Goal: Task Accomplishment & Management: Use online tool/utility

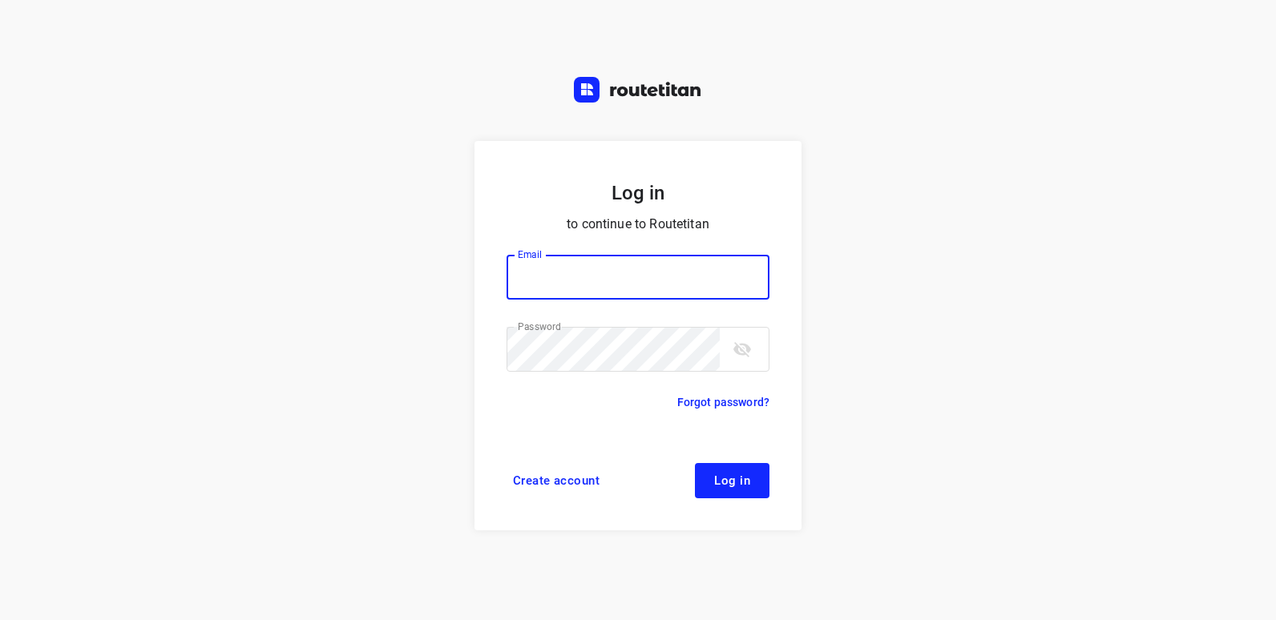
type input "[EMAIL_ADDRESS][DOMAIN_NAME]"
click at [725, 482] on span "Log in" at bounding box center [732, 481] width 36 height 13
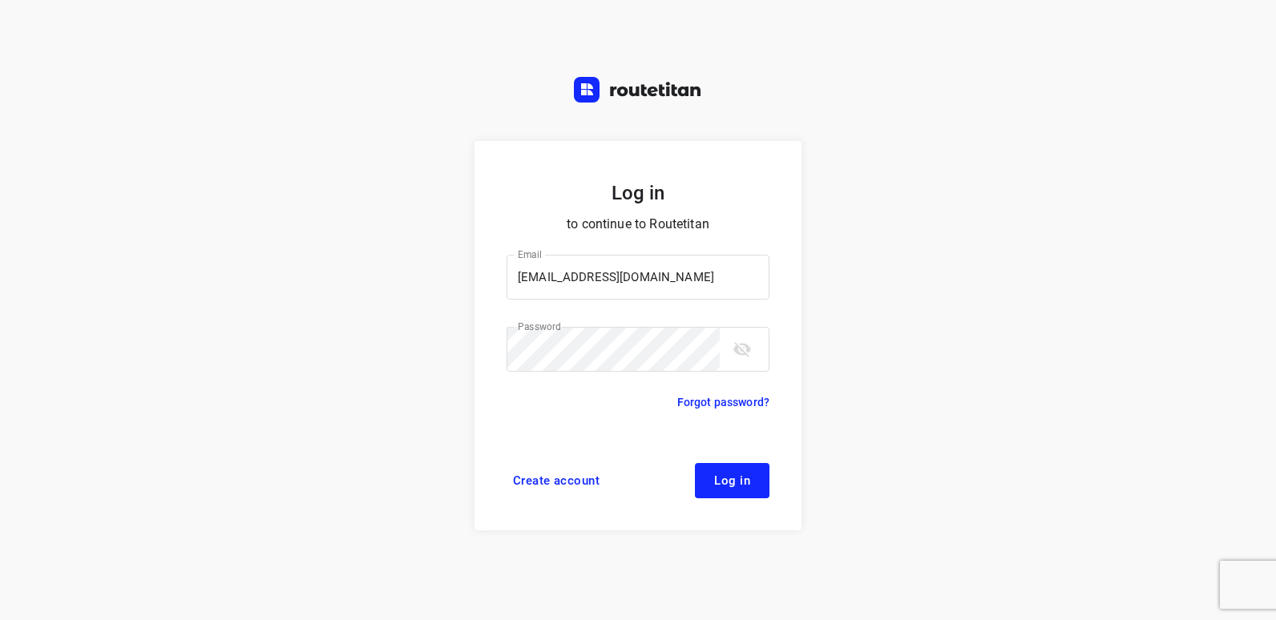
click at [742, 483] on span "Log in" at bounding box center [732, 481] width 36 height 13
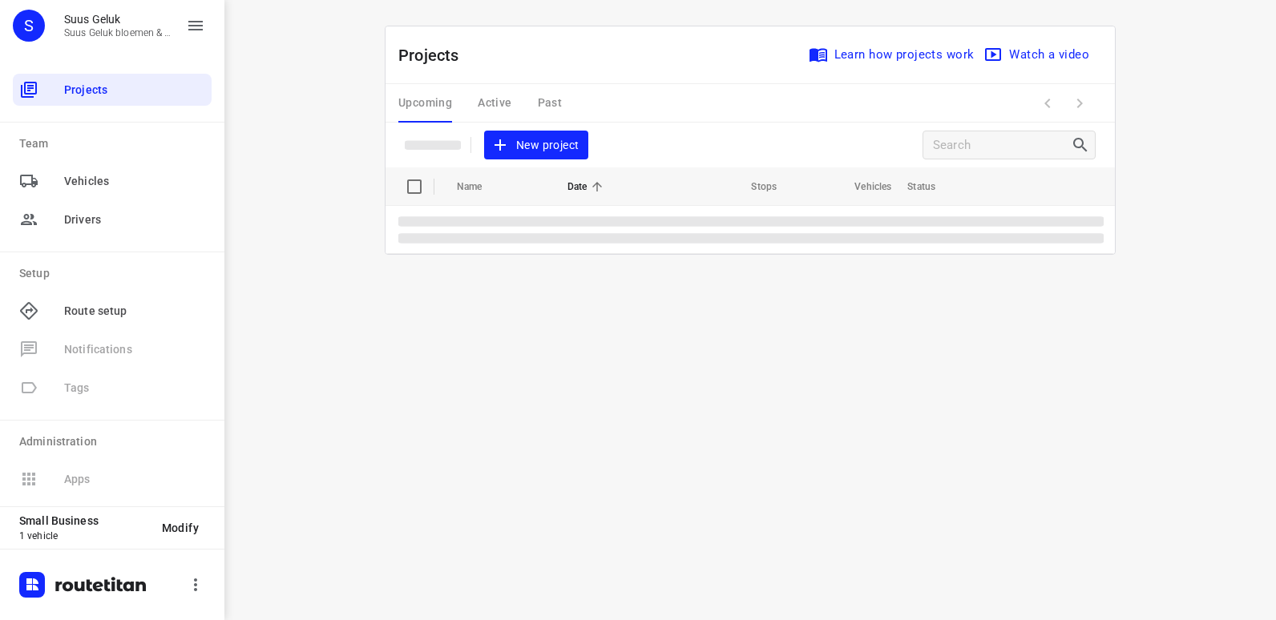
click at [557, 148] on span "New project" at bounding box center [536, 145] width 85 height 20
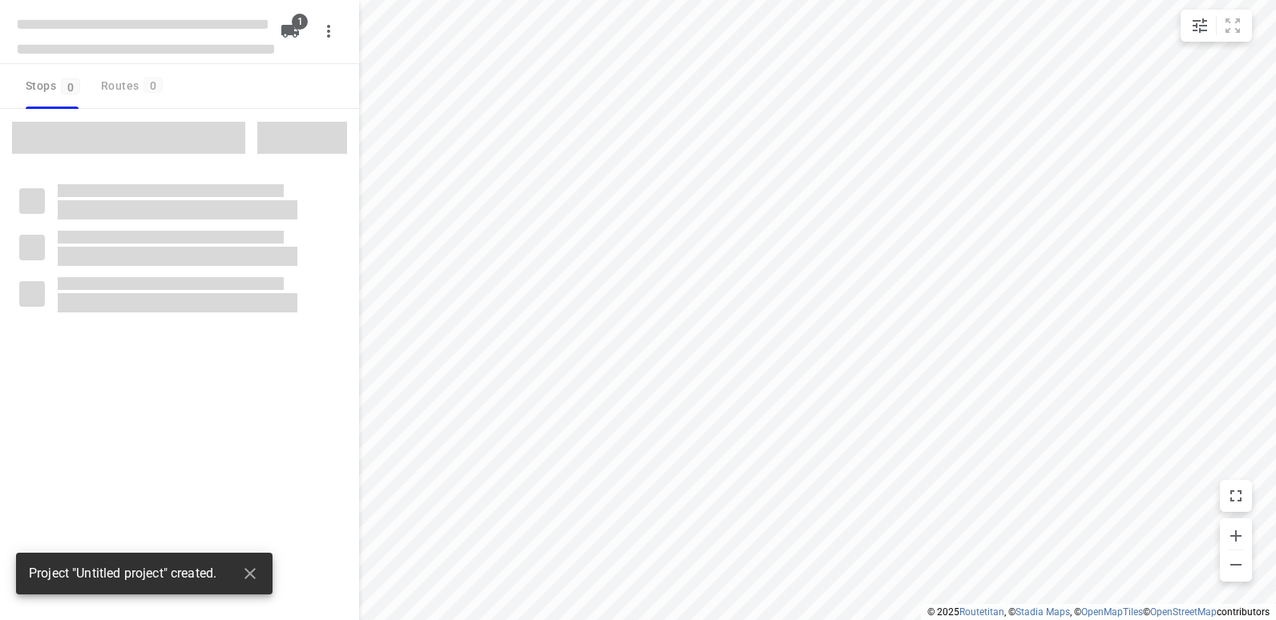
type input "distance"
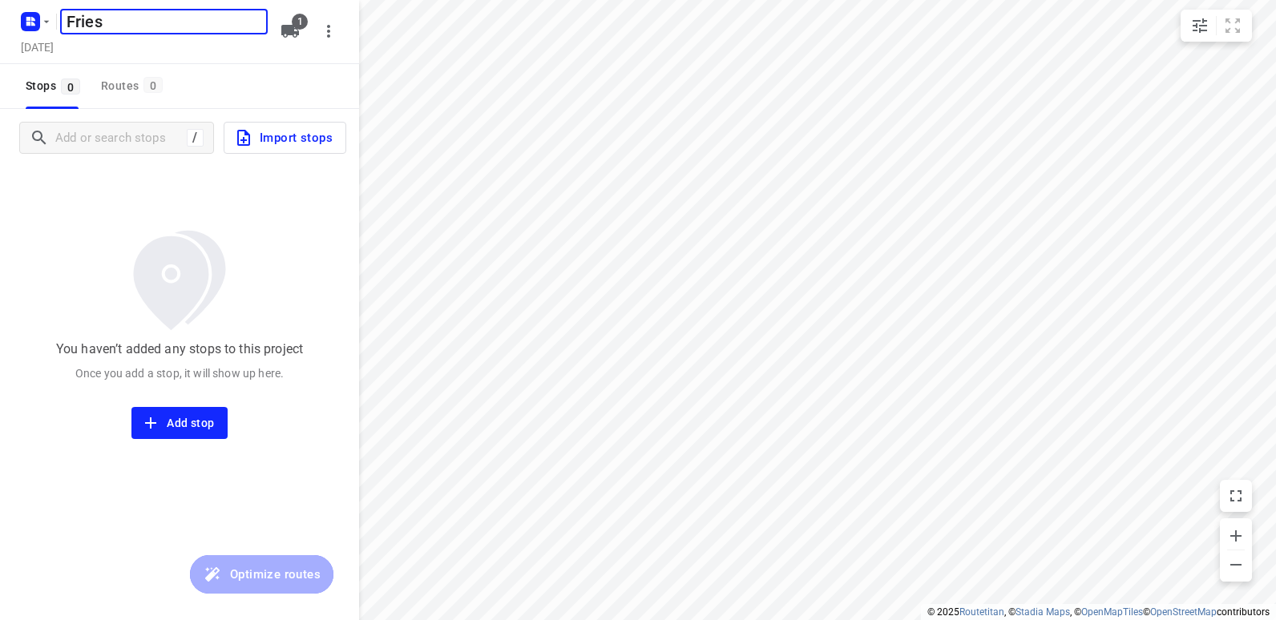
type input "Fries"
click at [142, 15] on h5 "Fries" at bounding box center [164, 22] width 208 height 26
type input "[GEOGRAPHIC_DATA]"
click at [60, 46] on h5 "[DATE]" at bounding box center [37, 47] width 46 height 18
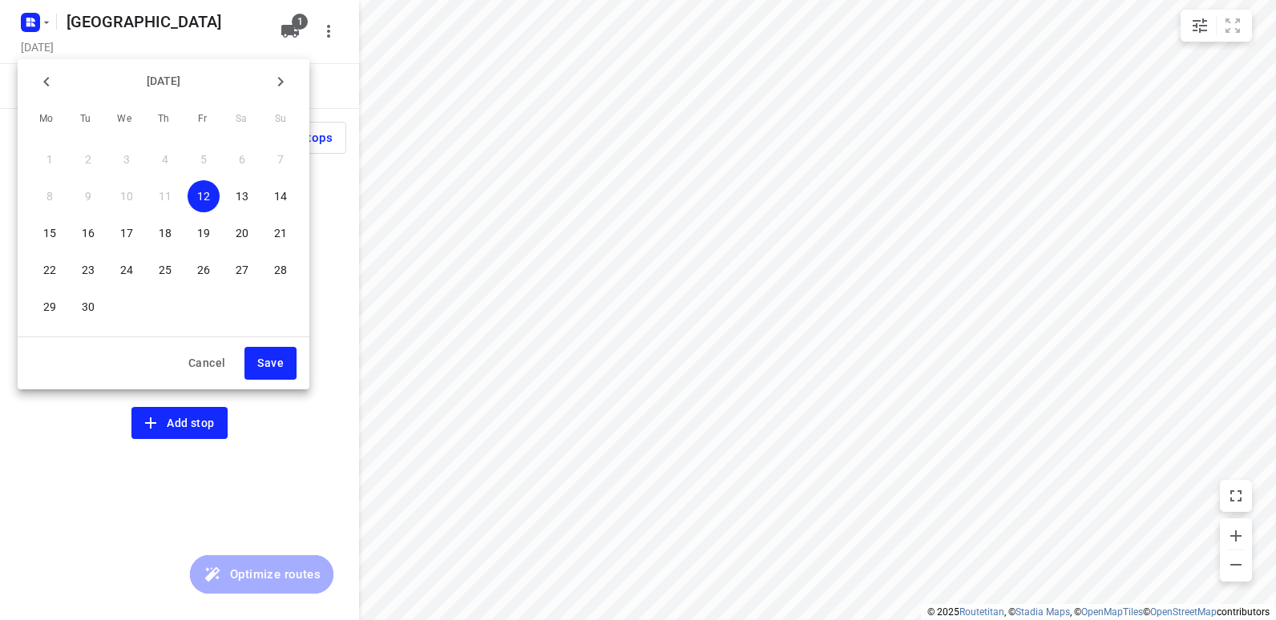
click at [183, 79] on p "[DATE]" at bounding box center [164, 81] width 202 height 17
click at [284, 81] on icon "button" at bounding box center [280, 81] width 19 height 19
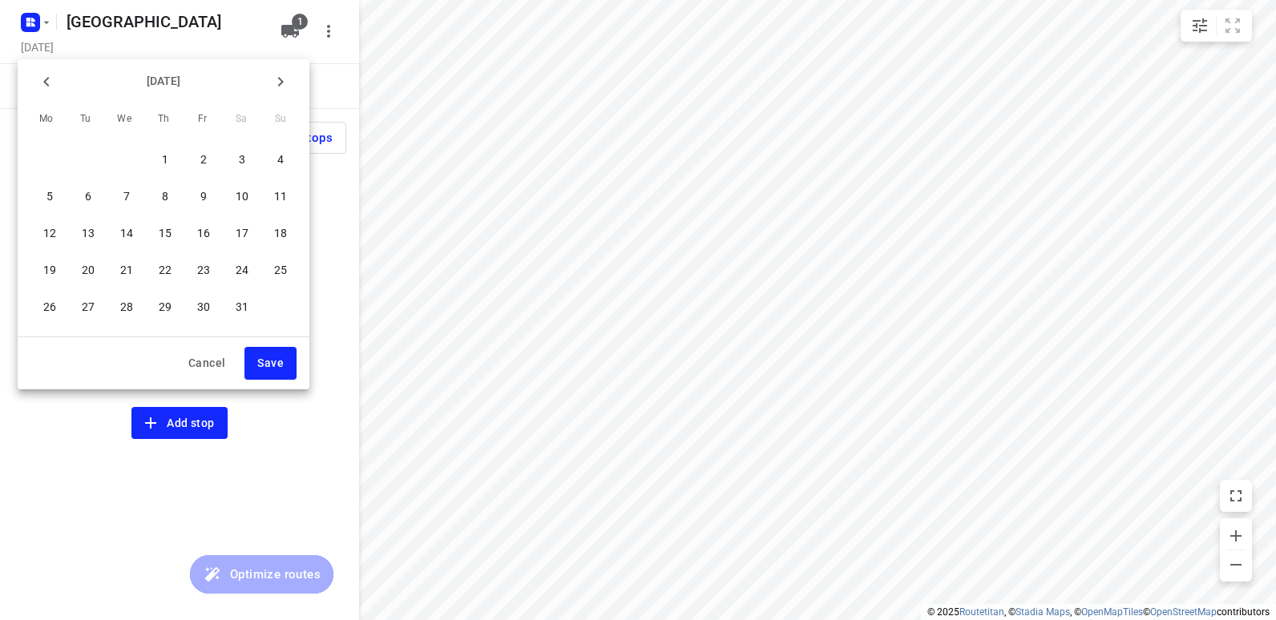
click at [284, 81] on icon "button" at bounding box center [280, 81] width 19 height 19
click at [284, 81] on button "button" at bounding box center [281, 82] width 32 height 32
click at [164, 236] on p "16" at bounding box center [165, 233] width 13 height 16
click at [272, 365] on span "Save" at bounding box center [270, 364] width 26 height 20
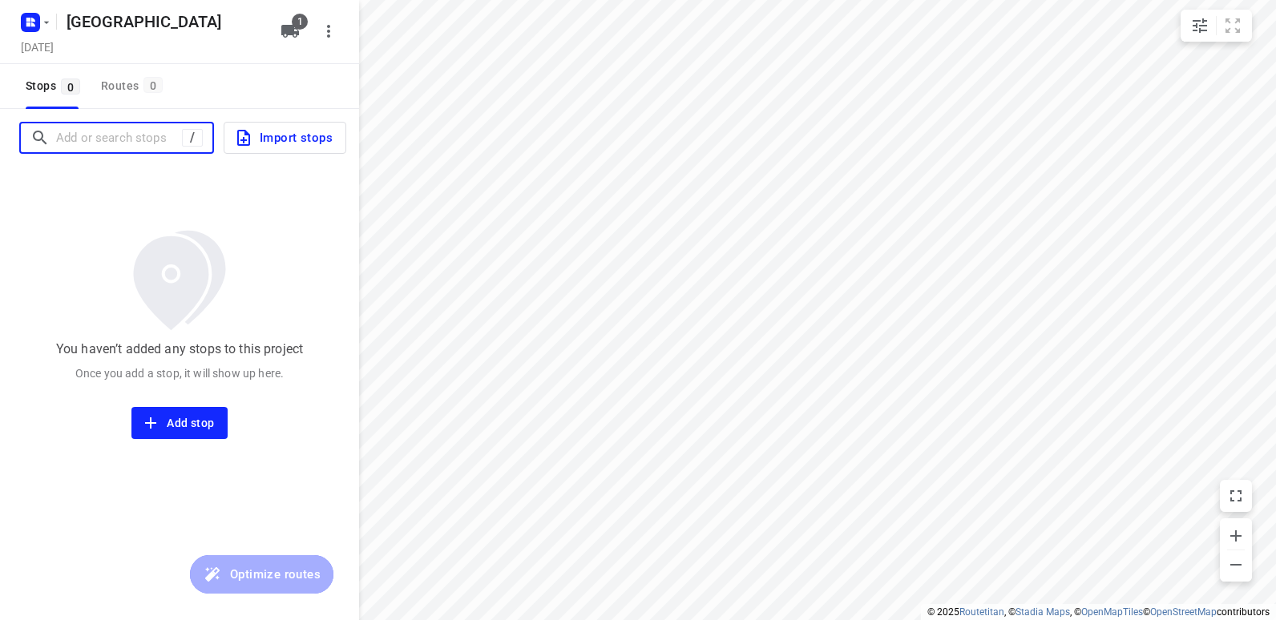
click at [129, 141] on input "Add or search stops" at bounding box center [119, 138] width 126 height 25
click at [150, 135] on input "Add or search stops" at bounding box center [200, 138] width 289 height 25
paste input "Professor [PERSON_NAME] [STREET_ADDRESS]"
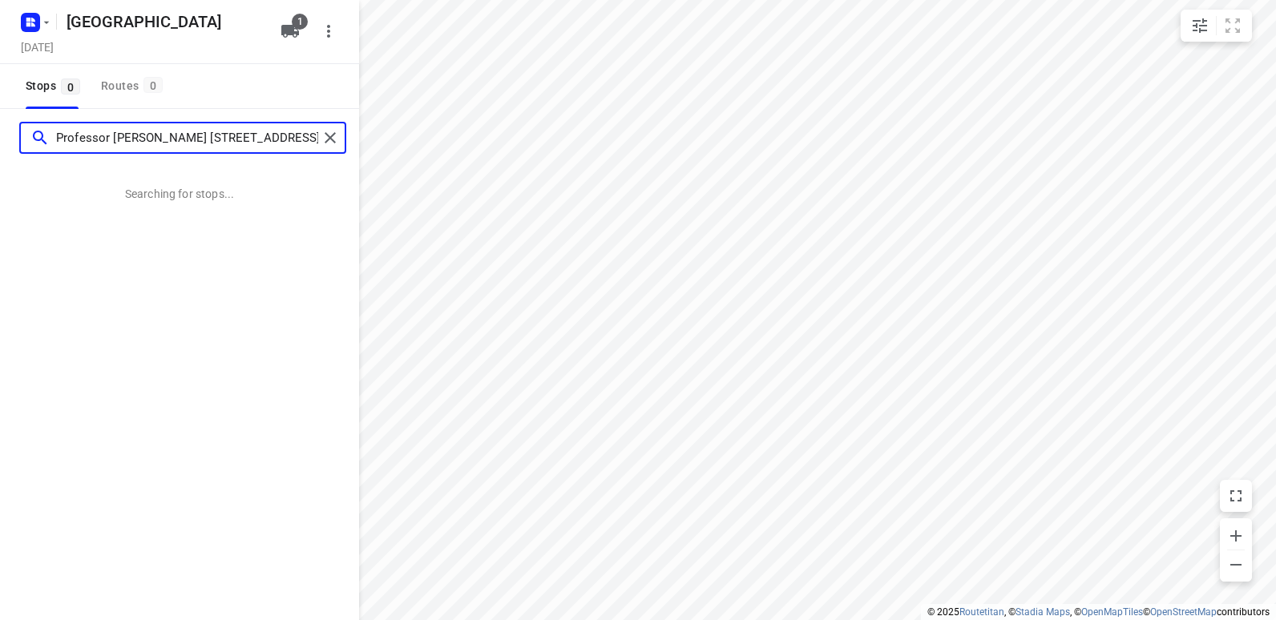
scroll to position [0, 46]
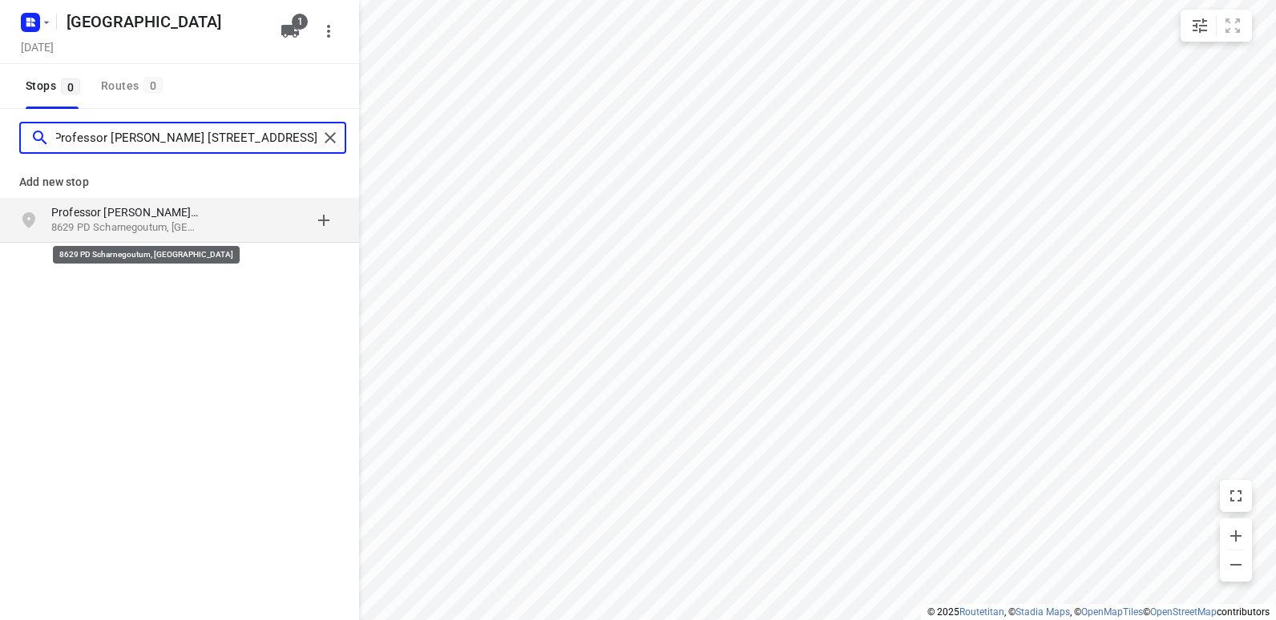
type input "Professor [PERSON_NAME] [STREET_ADDRESS]"
click at [183, 224] on p "8629 PD Scharnegoutum, [GEOGRAPHIC_DATA]" at bounding box center [125, 227] width 148 height 15
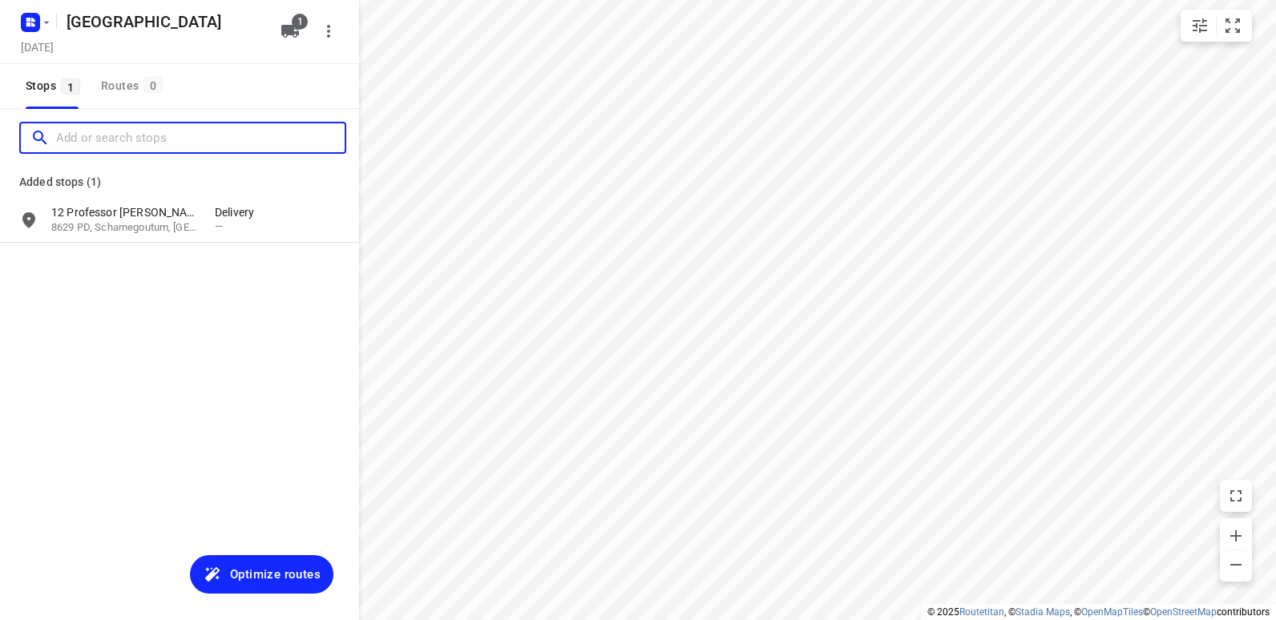
scroll to position [0, 0]
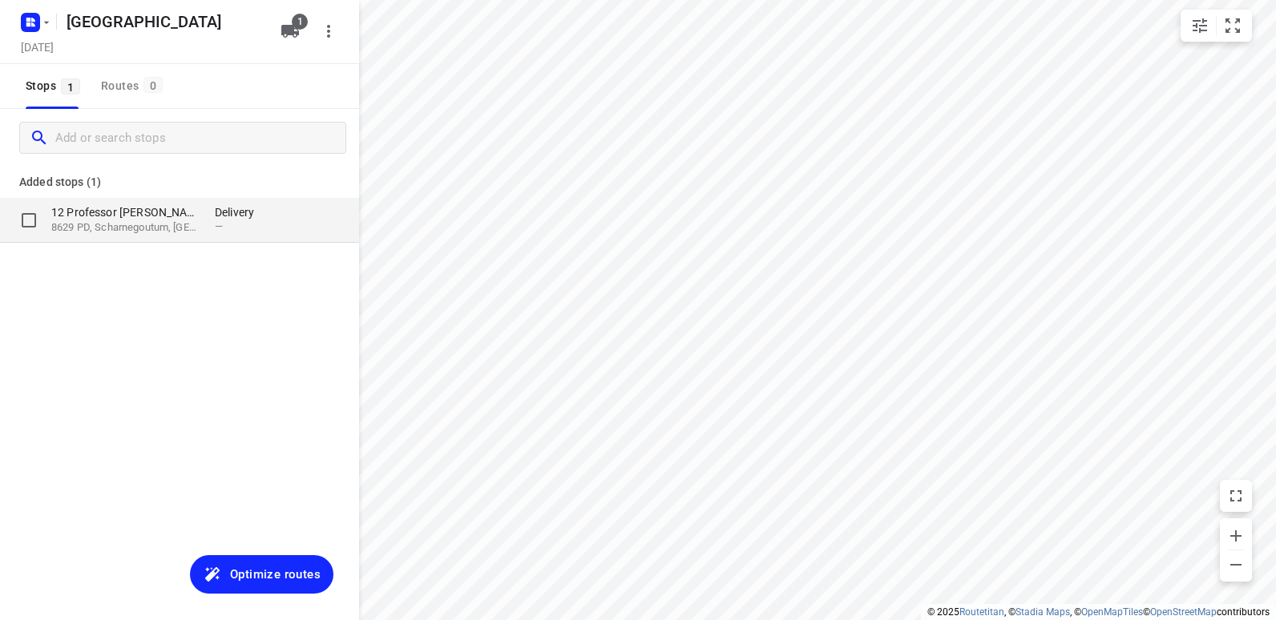
click at [146, 229] on p "8629 PD, Scharnegoutum, [GEOGRAPHIC_DATA]" at bounding box center [125, 227] width 148 height 15
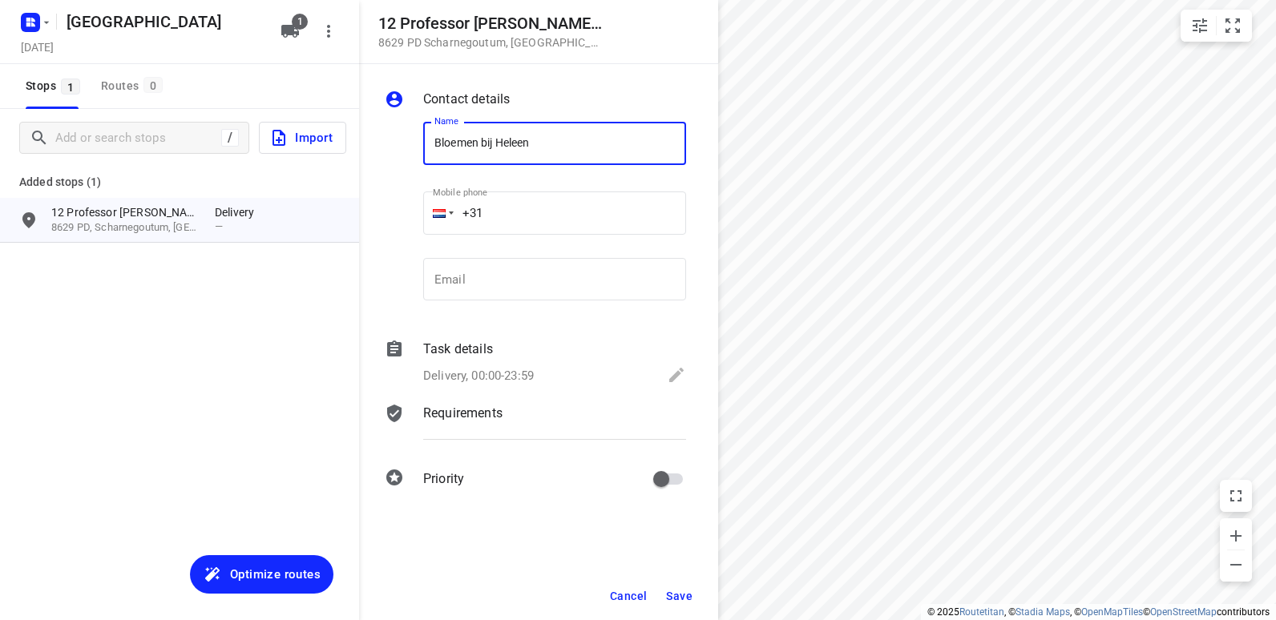
type input "Bloemen bij Heleen"
click at [684, 594] on span "Save" at bounding box center [679, 596] width 26 height 13
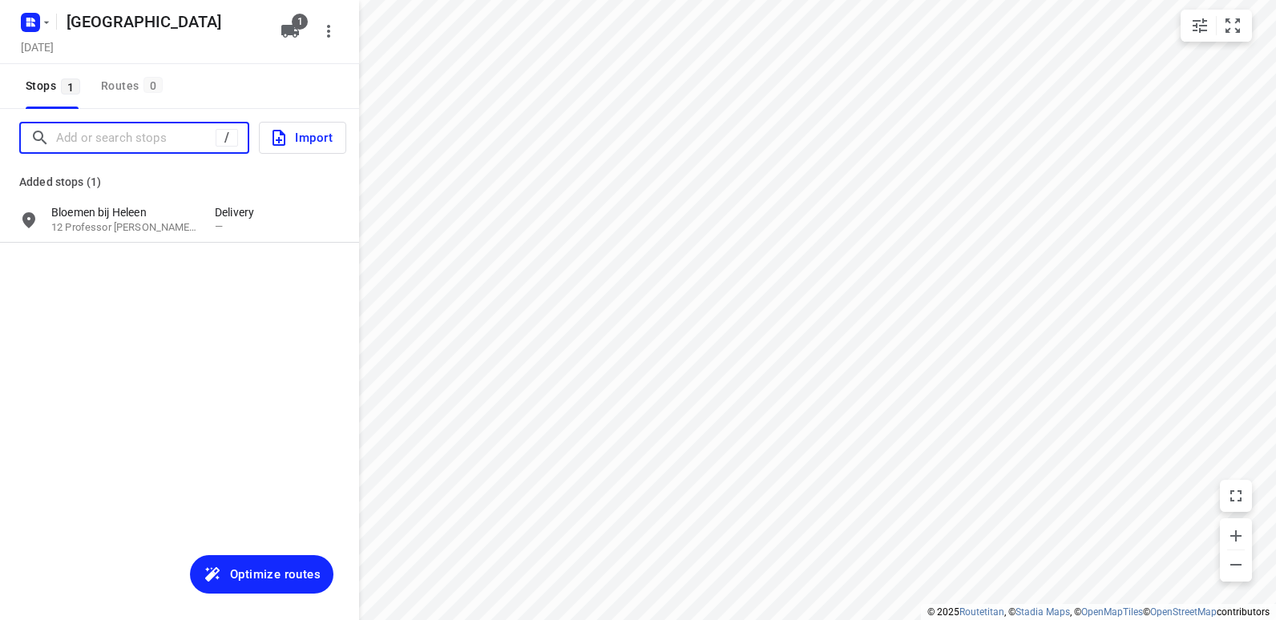
click at [111, 136] on input "Add or search stops" at bounding box center [136, 138] width 160 height 25
paste input "[STREET_ADDRESS]"
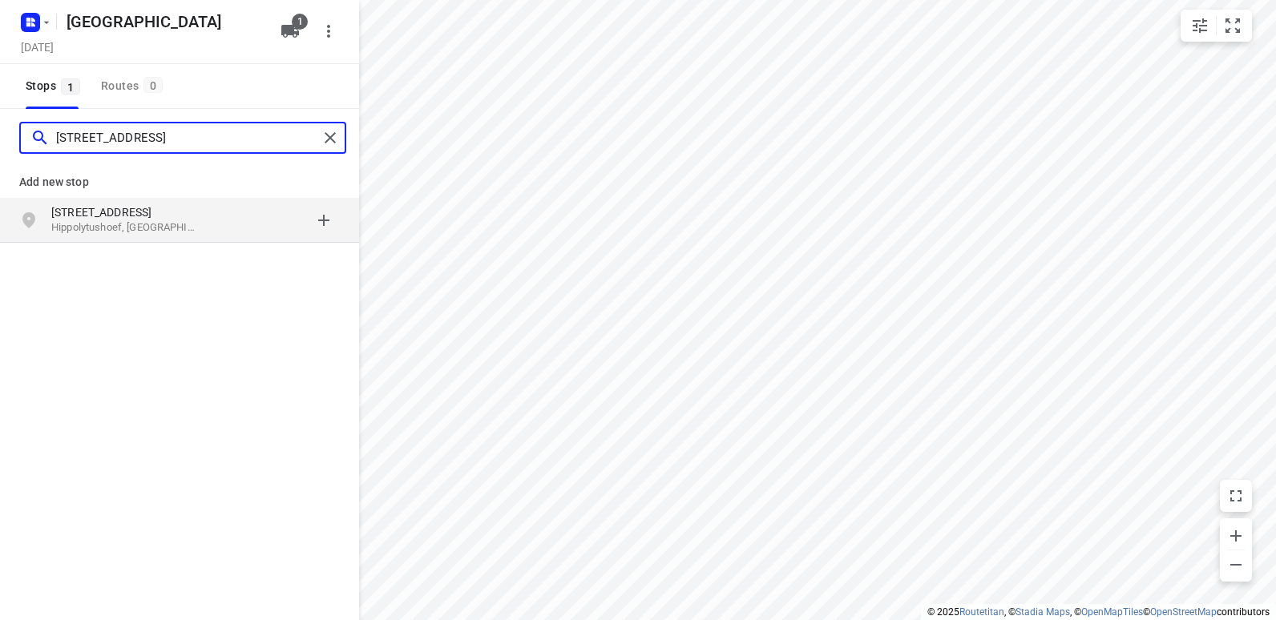
type input "[STREET_ADDRESS]"
click at [146, 224] on p "Hippolytushoef, [GEOGRAPHIC_DATA]" at bounding box center [125, 227] width 148 height 15
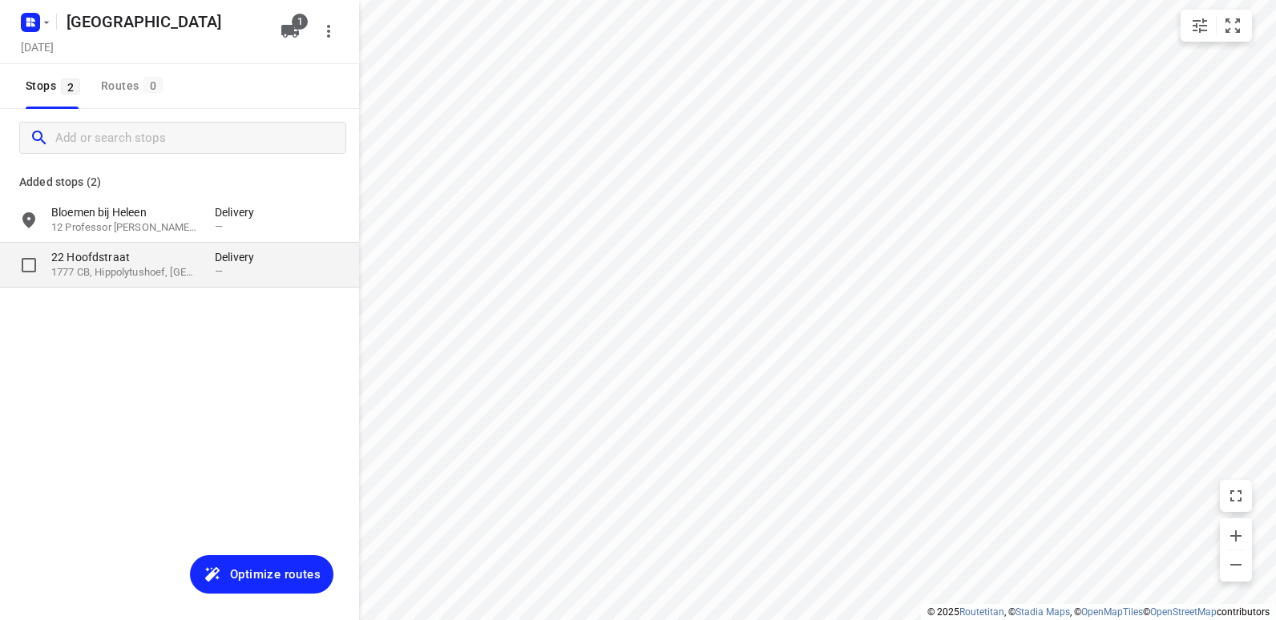
click at [141, 268] on p "1777 CB, Hippolytushoef, [GEOGRAPHIC_DATA]" at bounding box center [125, 272] width 148 height 15
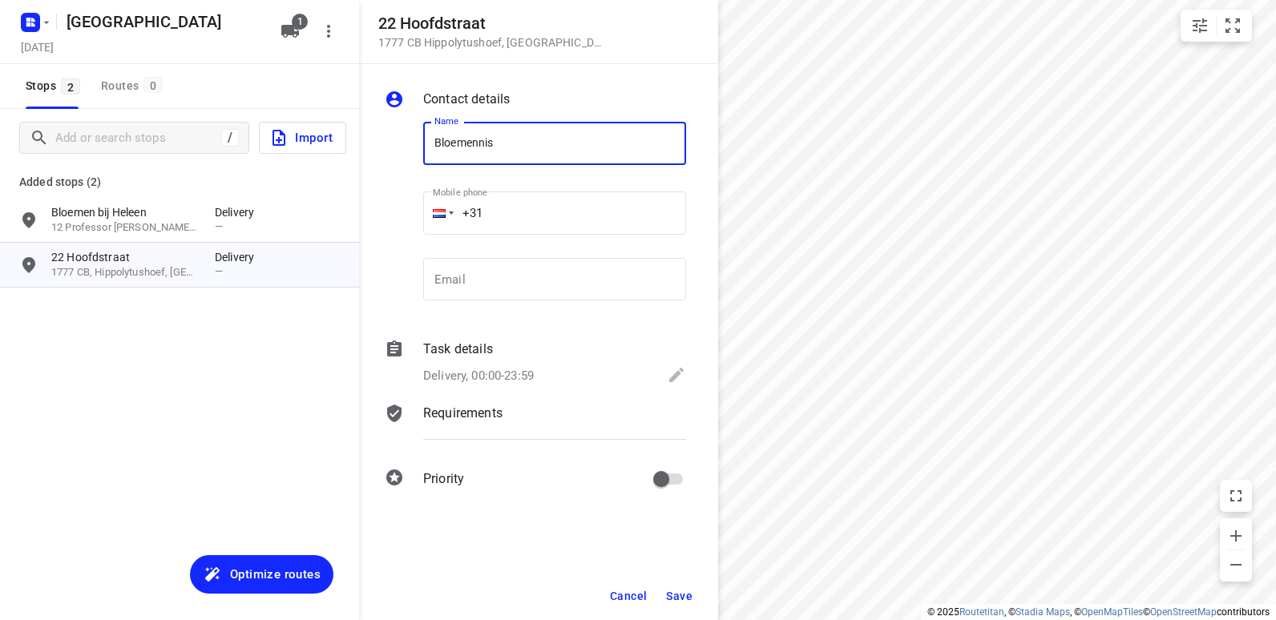
type input "Bloemennis"
click at [686, 599] on span "Save" at bounding box center [679, 596] width 26 height 13
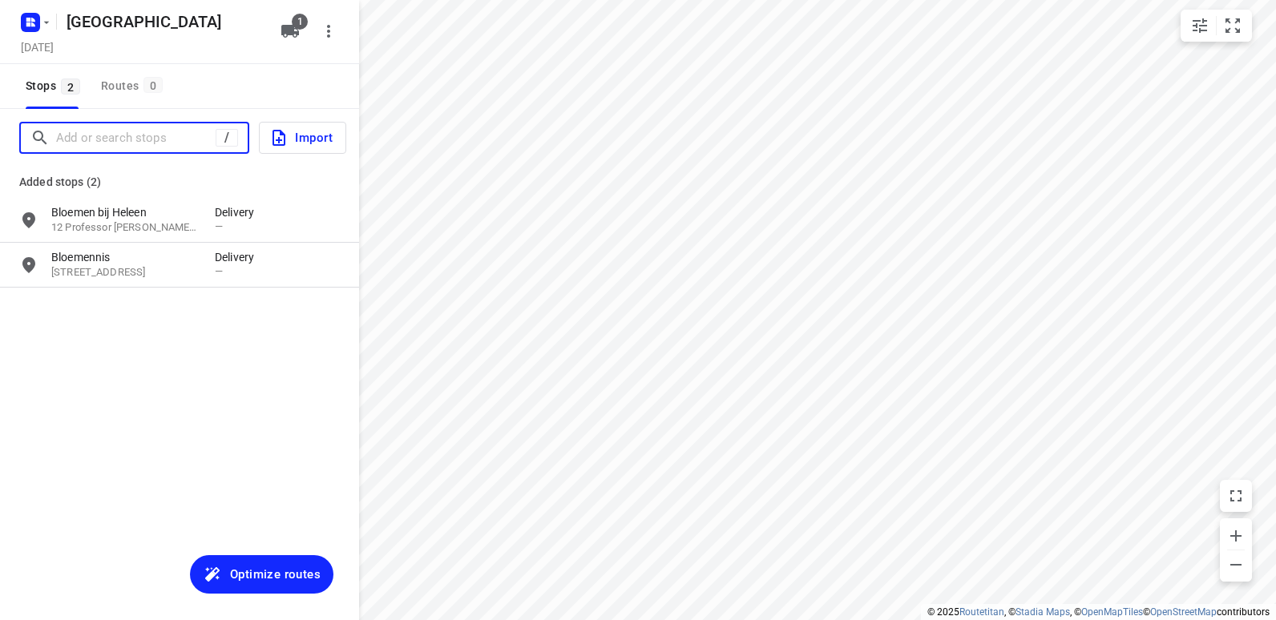
click at [110, 132] on input "Add or search stops" at bounding box center [136, 138] width 160 height 25
paste input "[STREET_ADDRESS]"
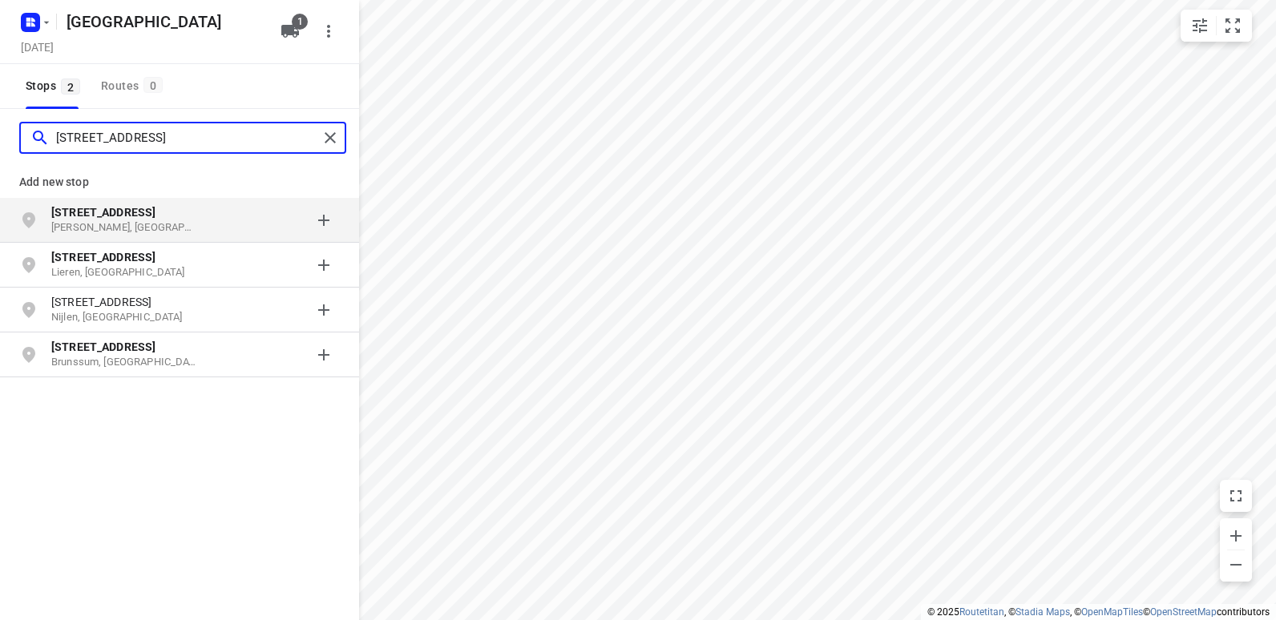
type input "[STREET_ADDRESS]"
drag, startPoint x: 143, startPoint y: 215, endPoint x: 207, endPoint y: 184, distance: 70.3
click at [144, 214] on p "[STREET_ADDRESS]" at bounding box center [125, 212] width 148 height 16
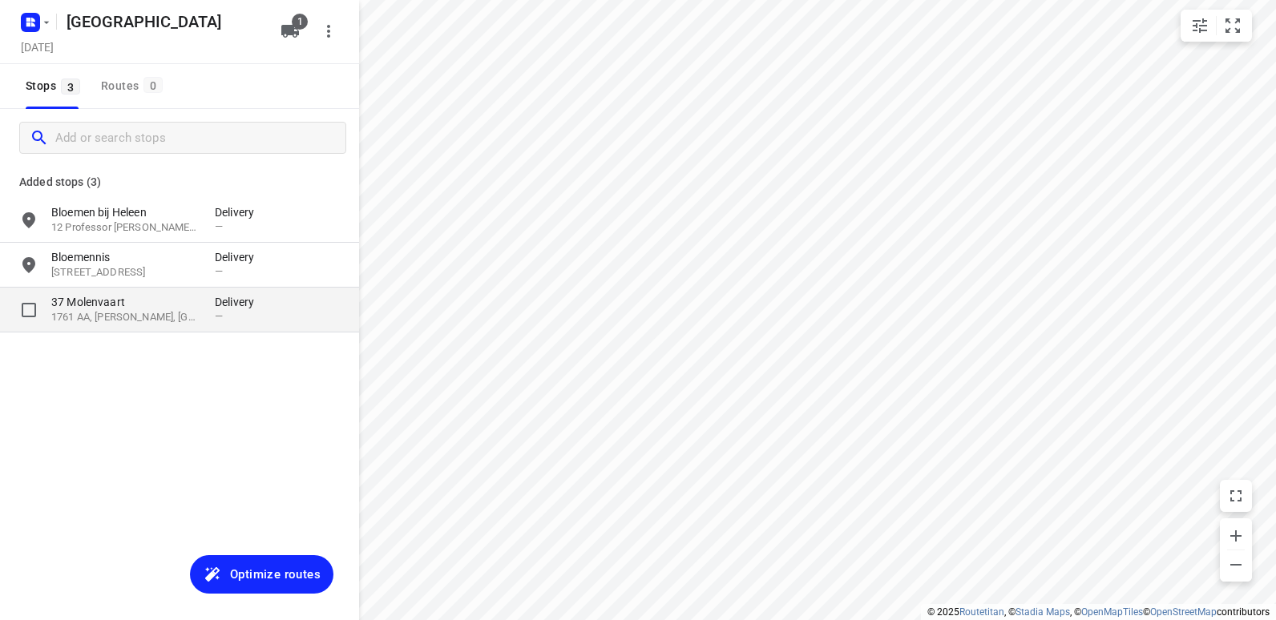
click at [119, 317] on p "1761 AA, [PERSON_NAME], [GEOGRAPHIC_DATA]" at bounding box center [125, 317] width 148 height 15
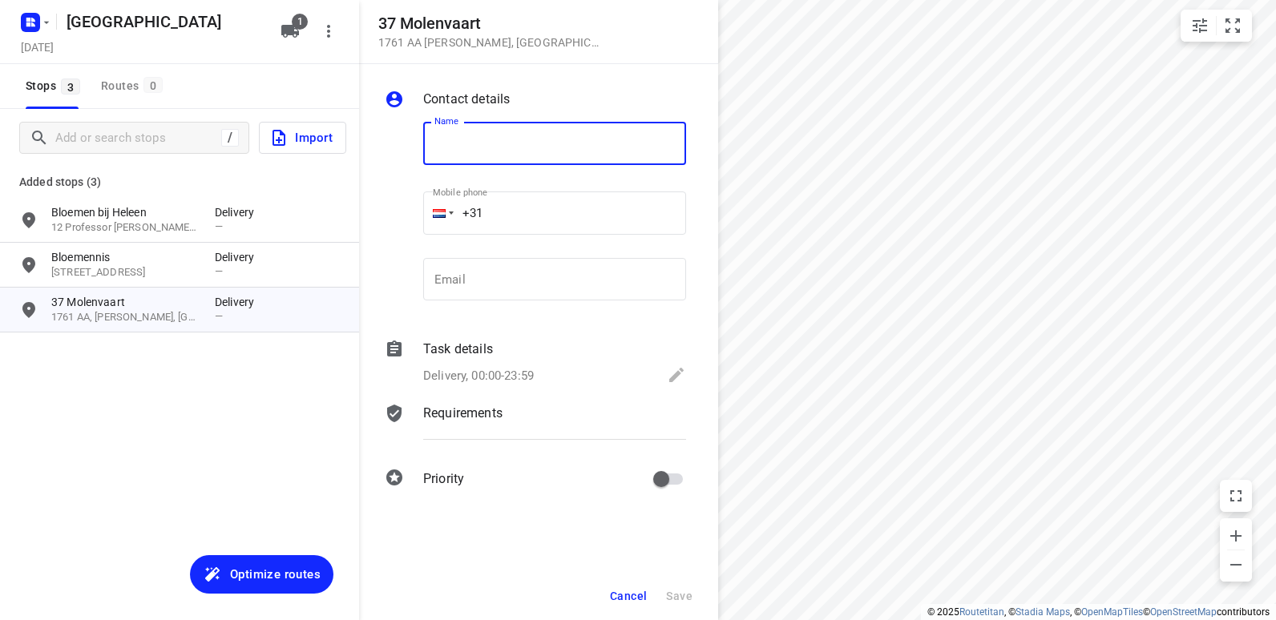
paste input "Bloembinderij Ma-d'r-Liefjes"
type input "Bloembinderij Ma-d'r-Liefjes"
click at [678, 596] on span "Save" at bounding box center [679, 596] width 26 height 13
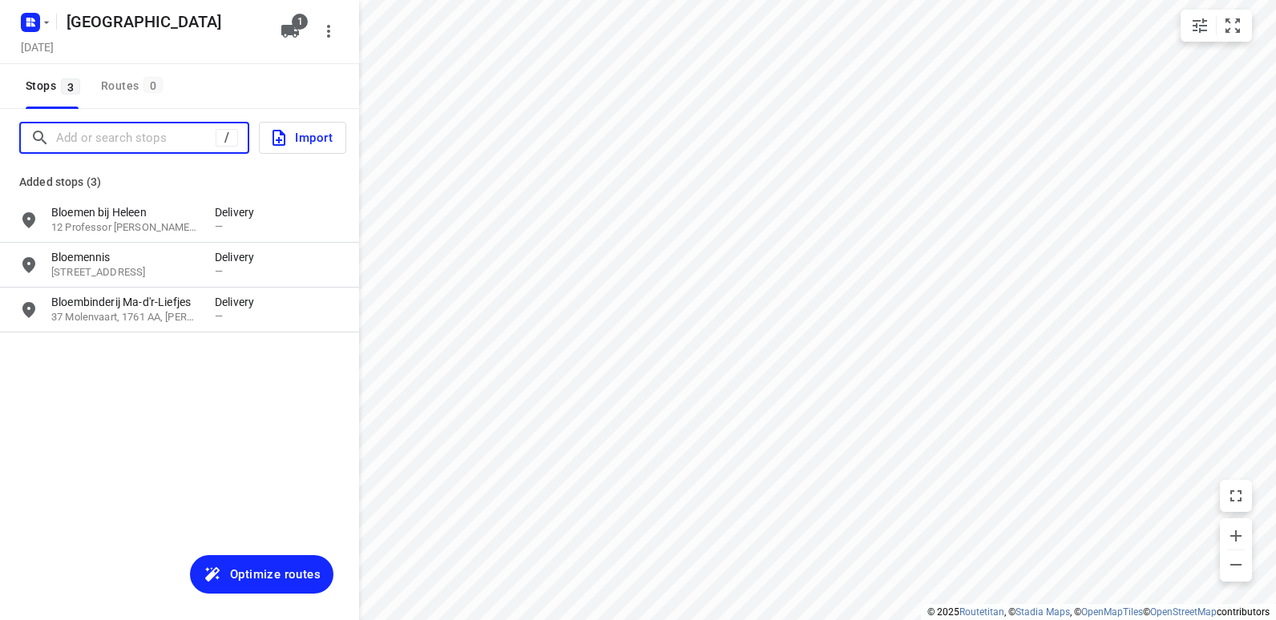
click at [136, 135] on input "Add or search stops" at bounding box center [136, 138] width 160 height 25
paste input "[STREET_ADDRESS]"
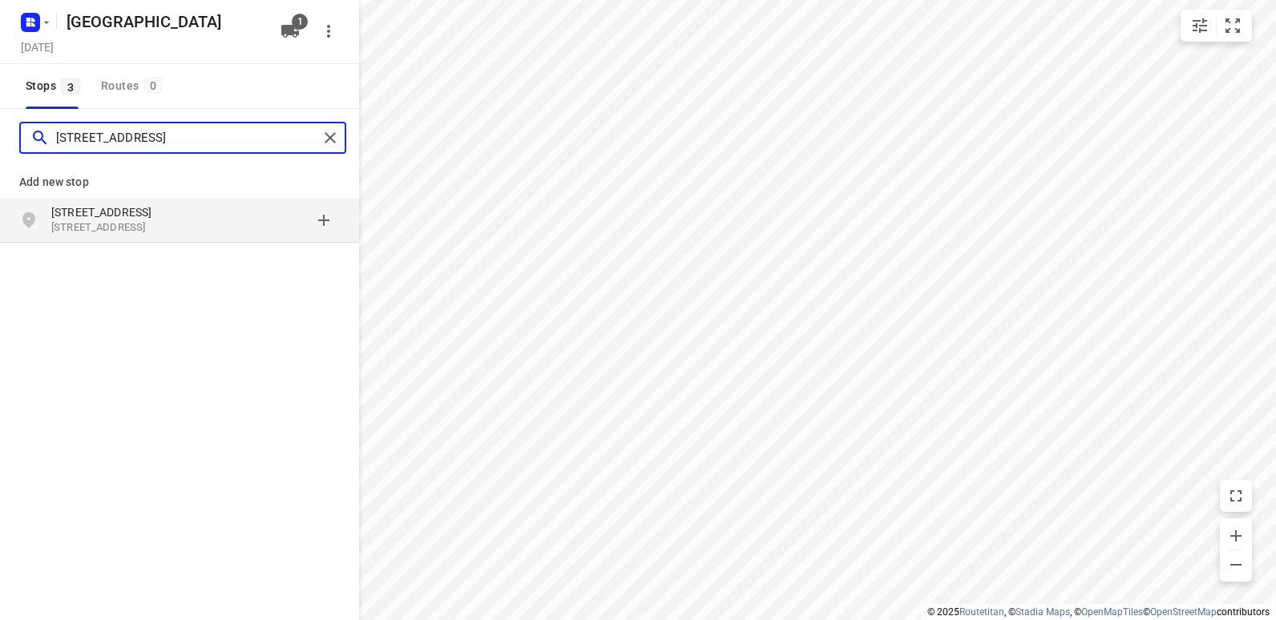
type input "[STREET_ADDRESS]"
click at [150, 225] on p "[STREET_ADDRESS]" at bounding box center [125, 227] width 148 height 15
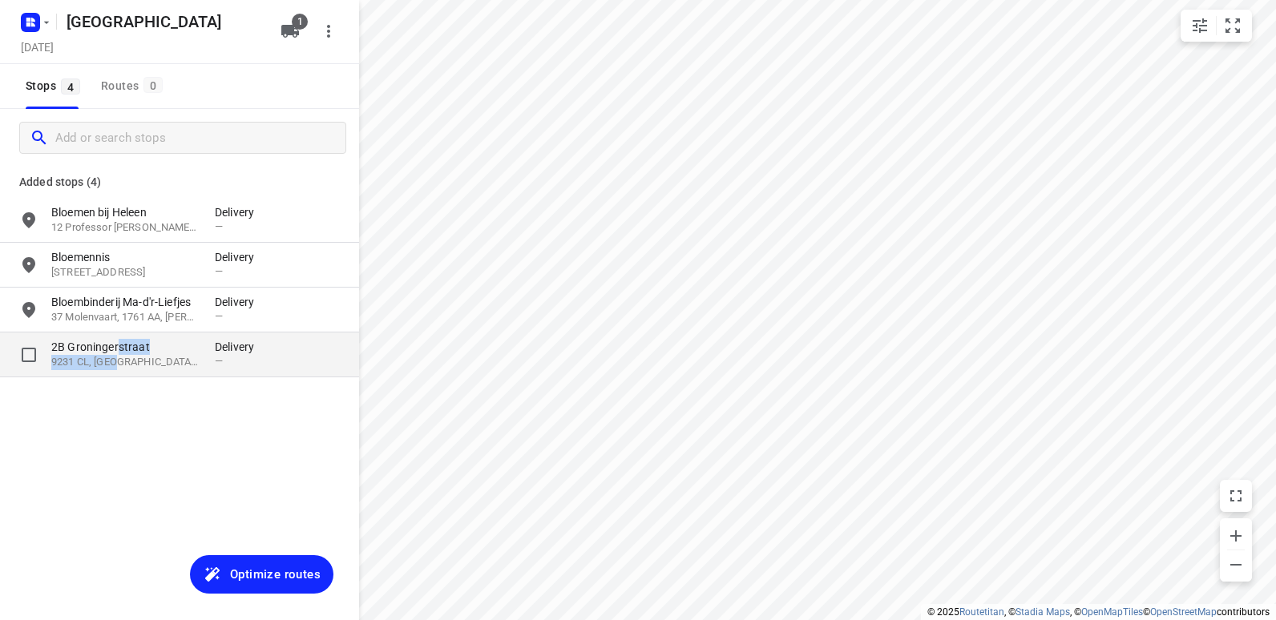
click at [118, 355] on div "2B [STREET_ADDRESS]" at bounding box center [133, 354] width 164 height 31
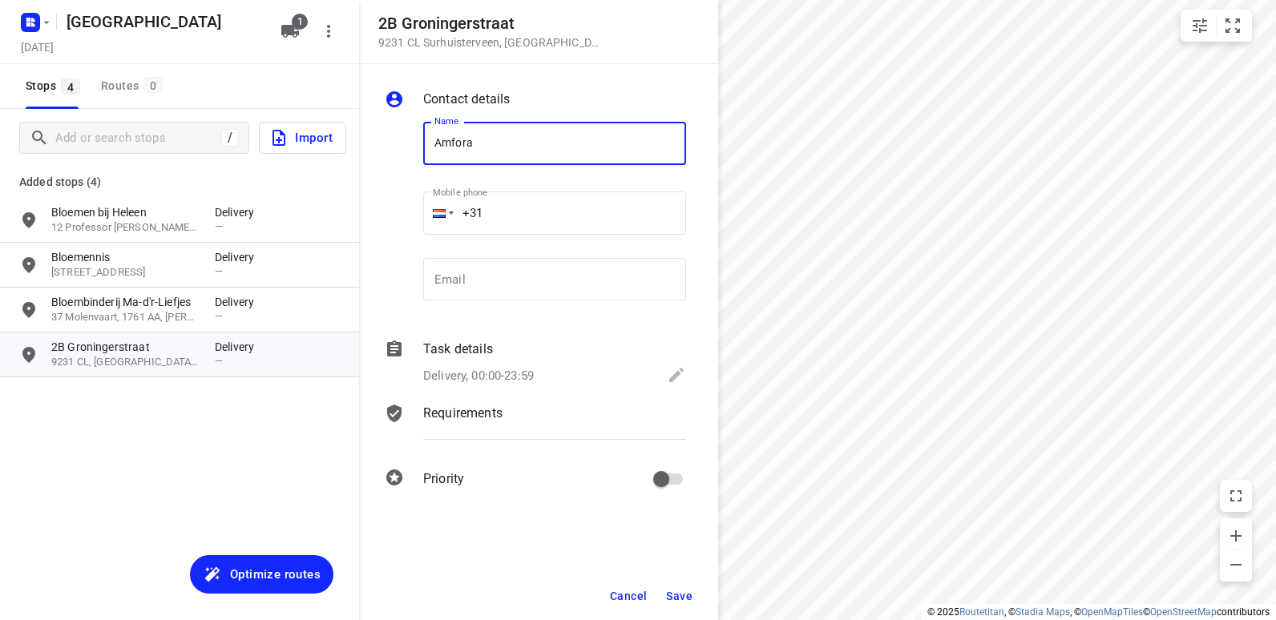
type input "Amfora"
click at [683, 594] on span "Save" at bounding box center [679, 596] width 26 height 13
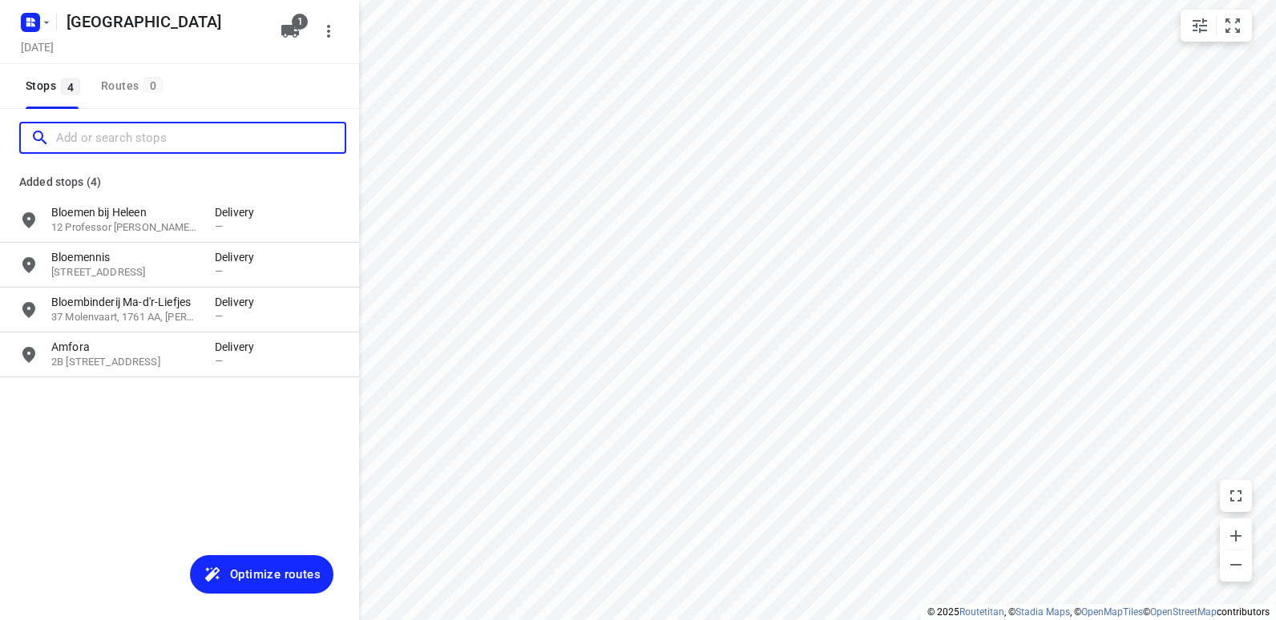
click at [99, 135] on input "Add or search stops" at bounding box center [200, 138] width 289 height 25
click at [86, 139] on input "Add or search stops" at bounding box center [200, 138] width 289 height 25
paste input "[STREET_ADDRESS]"
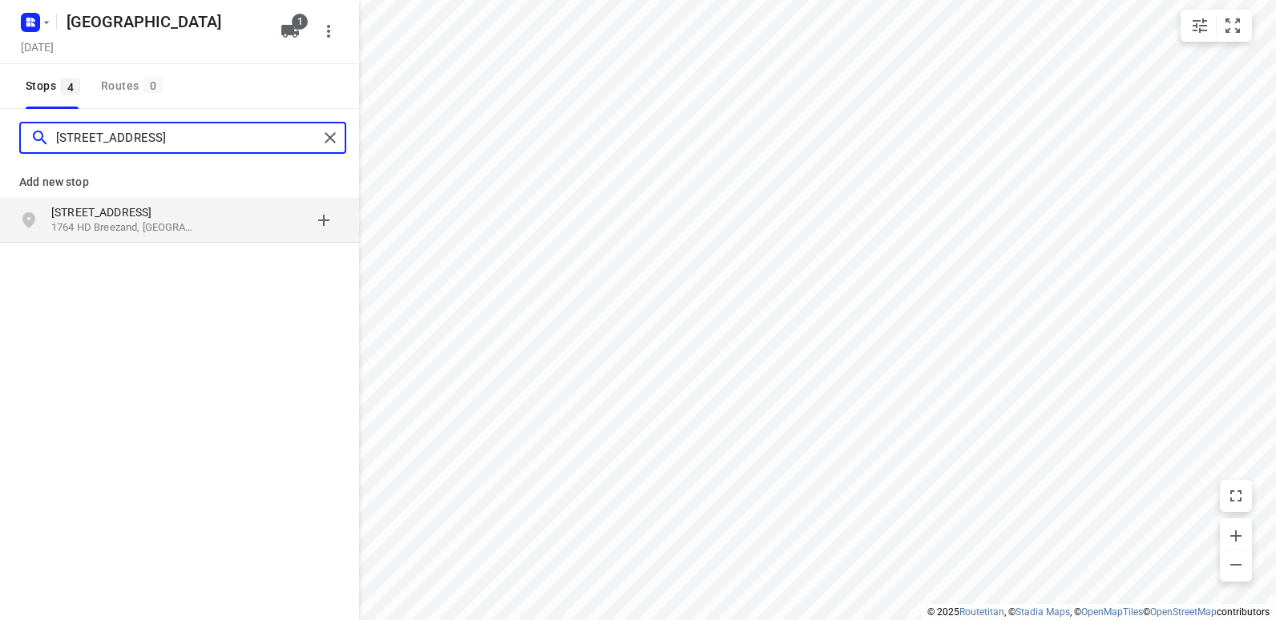
type input "[STREET_ADDRESS]"
click at [155, 222] on p "1764 HD Breezand, [GEOGRAPHIC_DATA]" at bounding box center [125, 227] width 148 height 15
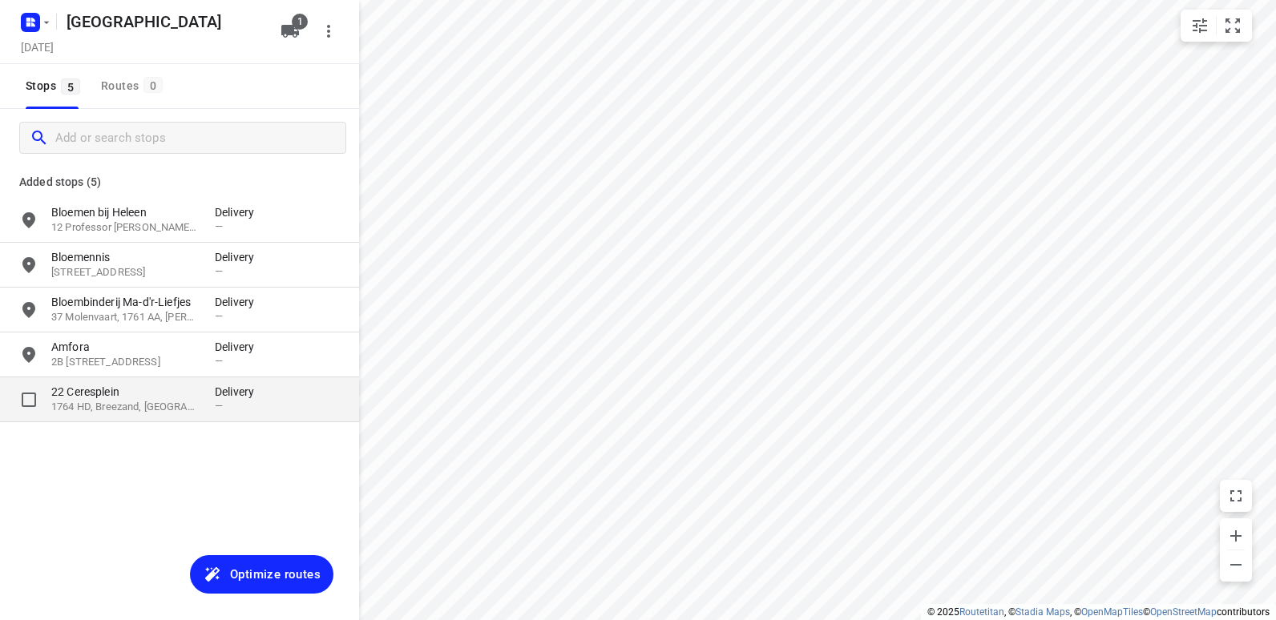
click at [119, 409] on p "1764 HD, Breezand, [GEOGRAPHIC_DATA]" at bounding box center [125, 407] width 148 height 15
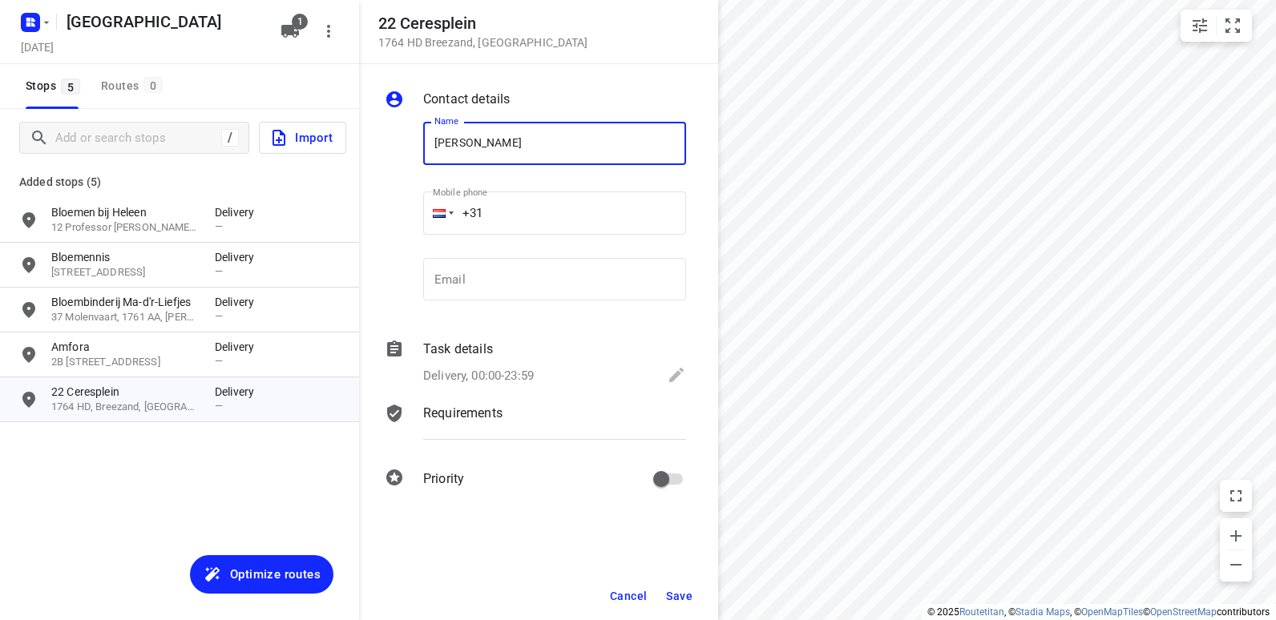
type input "[PERSON_NAME]"
click at [681, 596] on span "Save" at bounding box center [679, 596] width 26 height 13
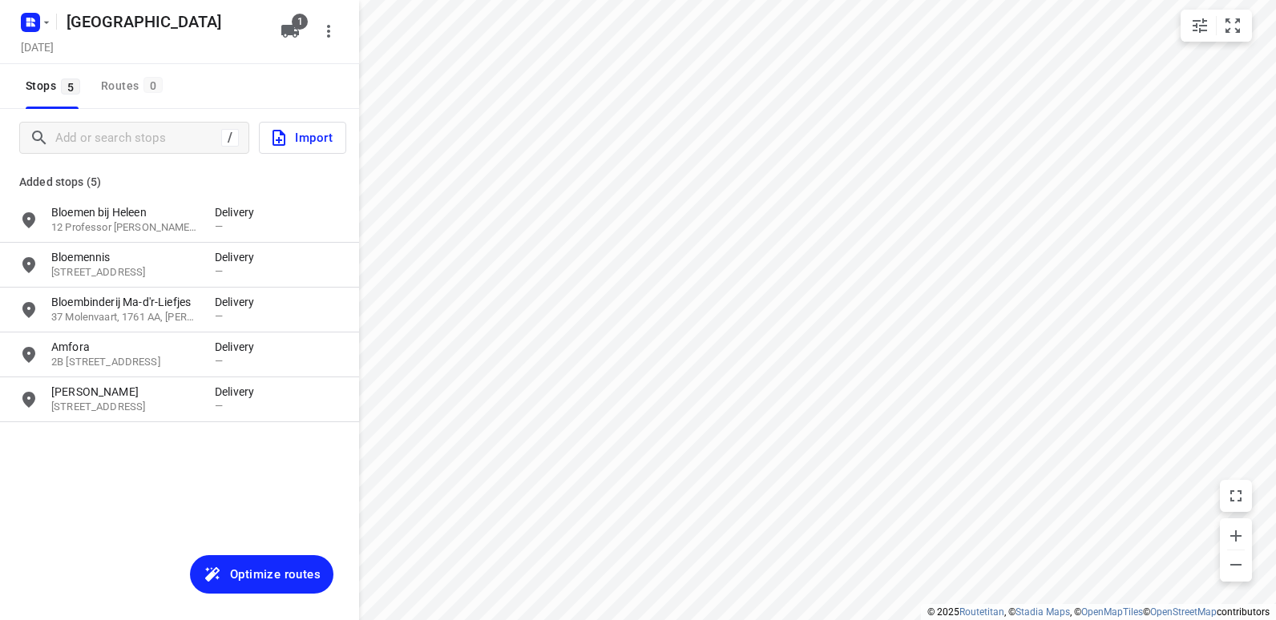
click at [264, 576] on span "Optimize routes" at bounding box center [275, 574] width 91 height 21
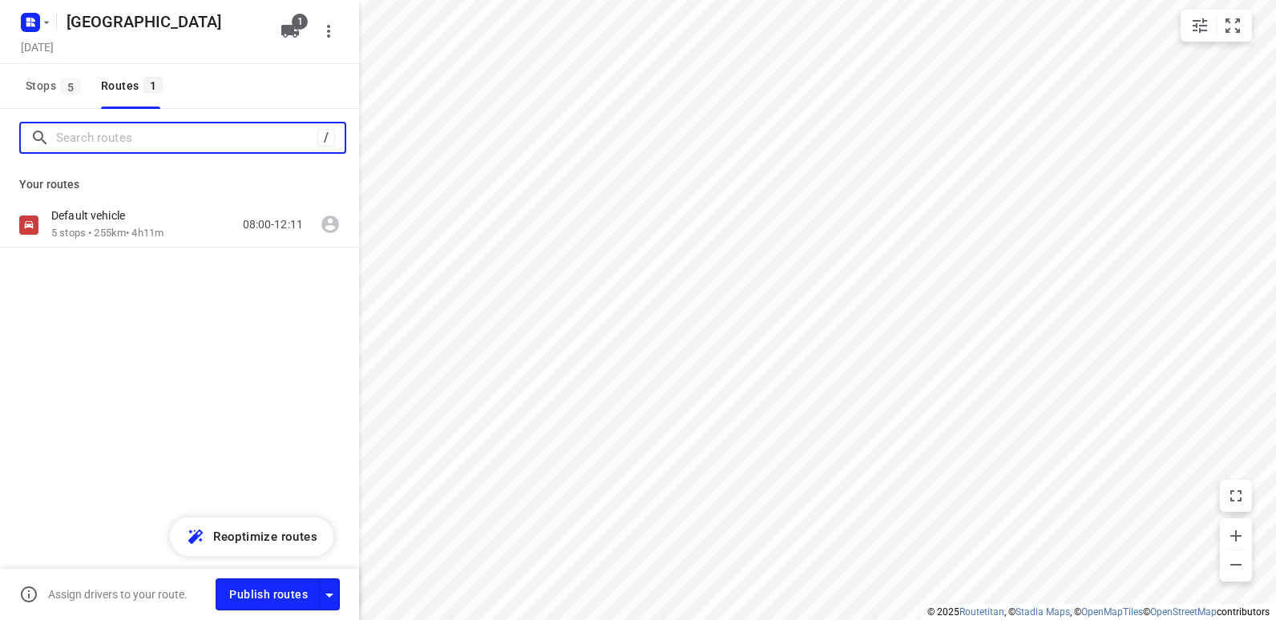
click at [105, 141] on input "Search routes" at bounding box center [186, 138] width 261 height 25
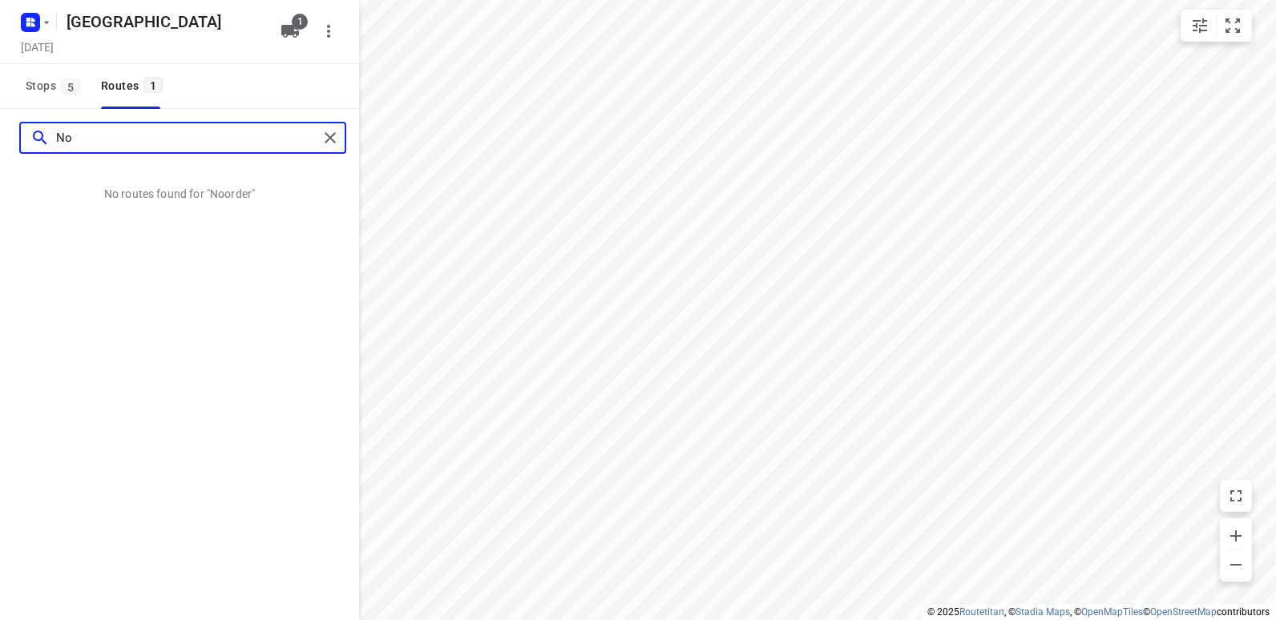
type input "N"
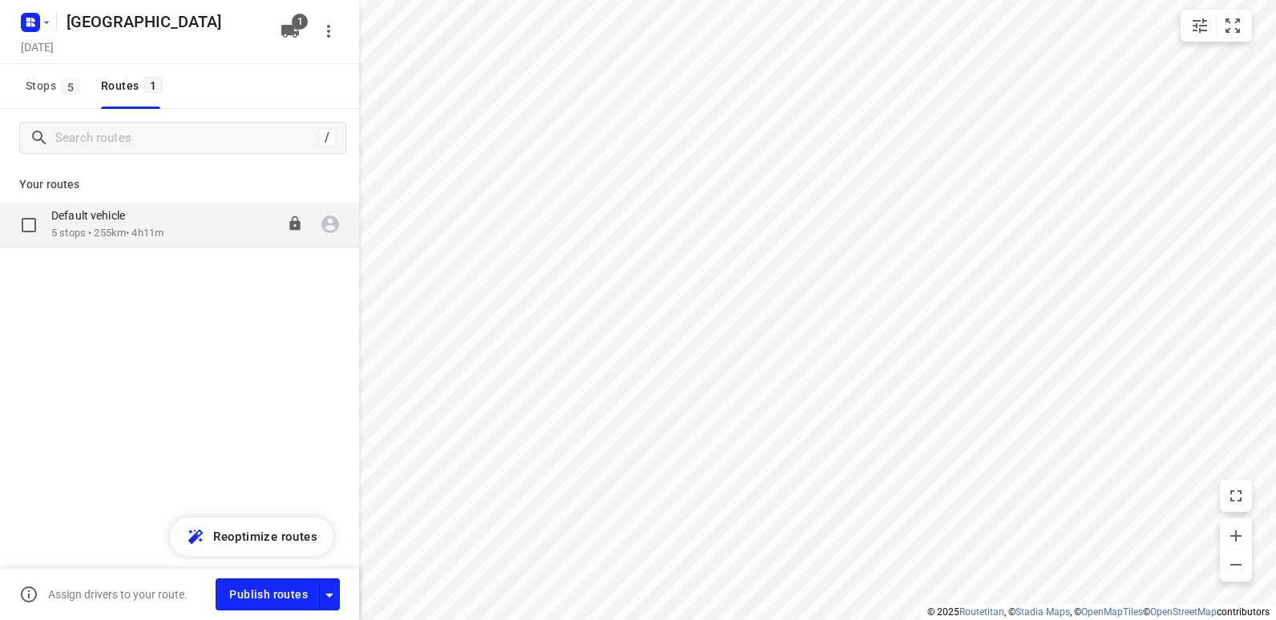
click at [148, 243] on div "Default vehicle 5 stops • 255km • 4h11m 08:00-12:11" at bounding box center [179, 225] width 359 height 45
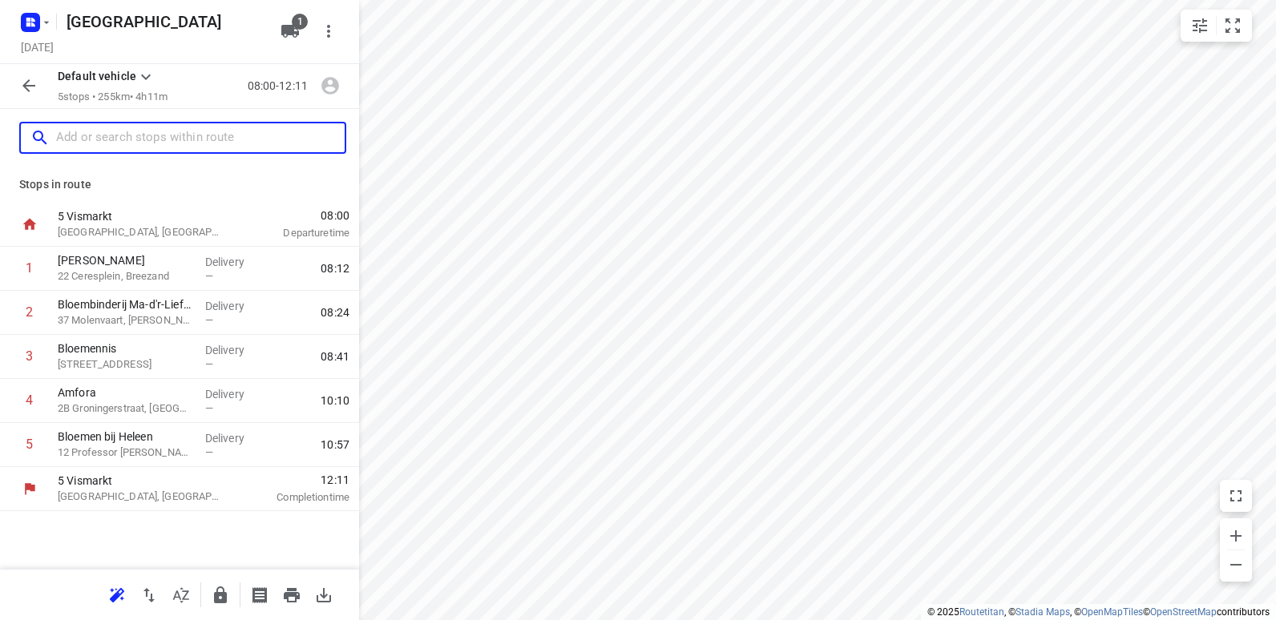
click at [146, 140] on input "text" at bounding box center [200, 138] width 289 height 25
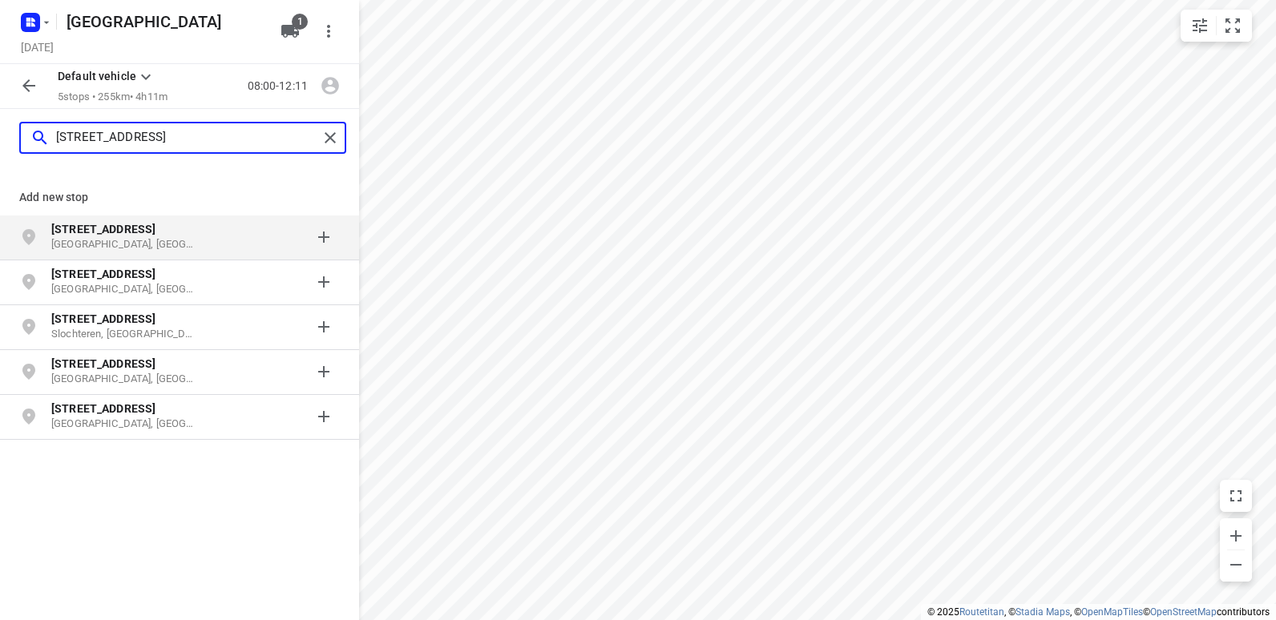
type input "[STREET_ADDRESS]"
click at [148, 236] on p "[STREET_ADDRESS]" at bounding box center [125, 229] width 148 height 16
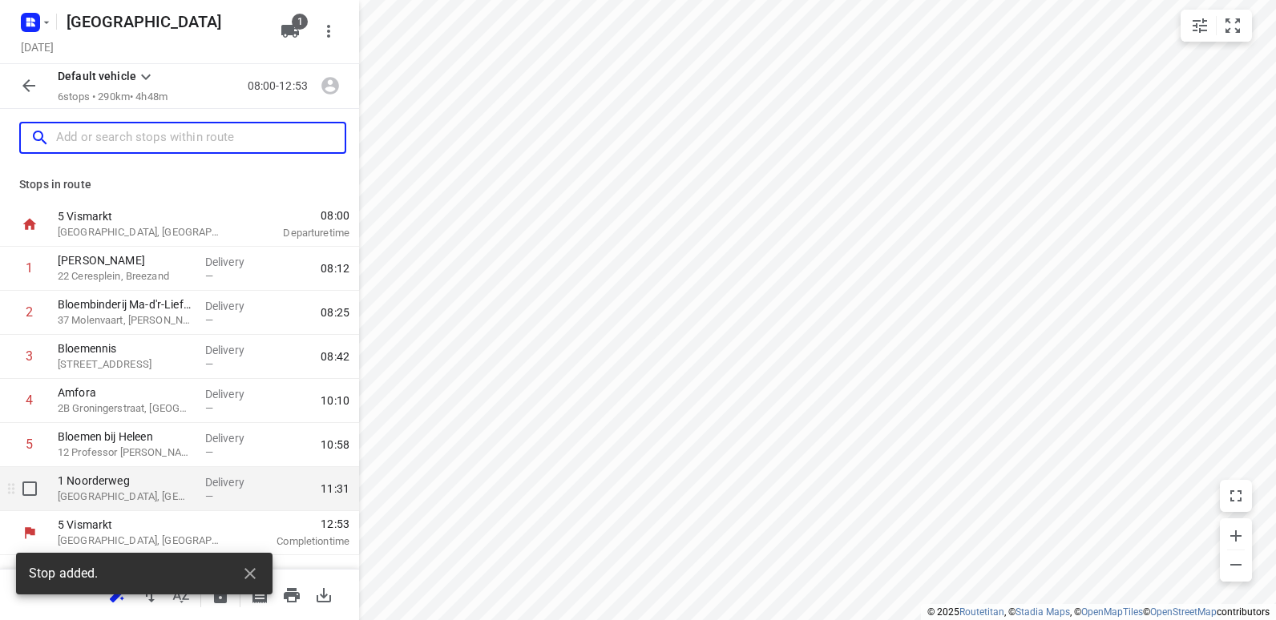
click at [137, 487] on p "1 Noorderweg" at bounding box center [125, 481] width 135 height 16
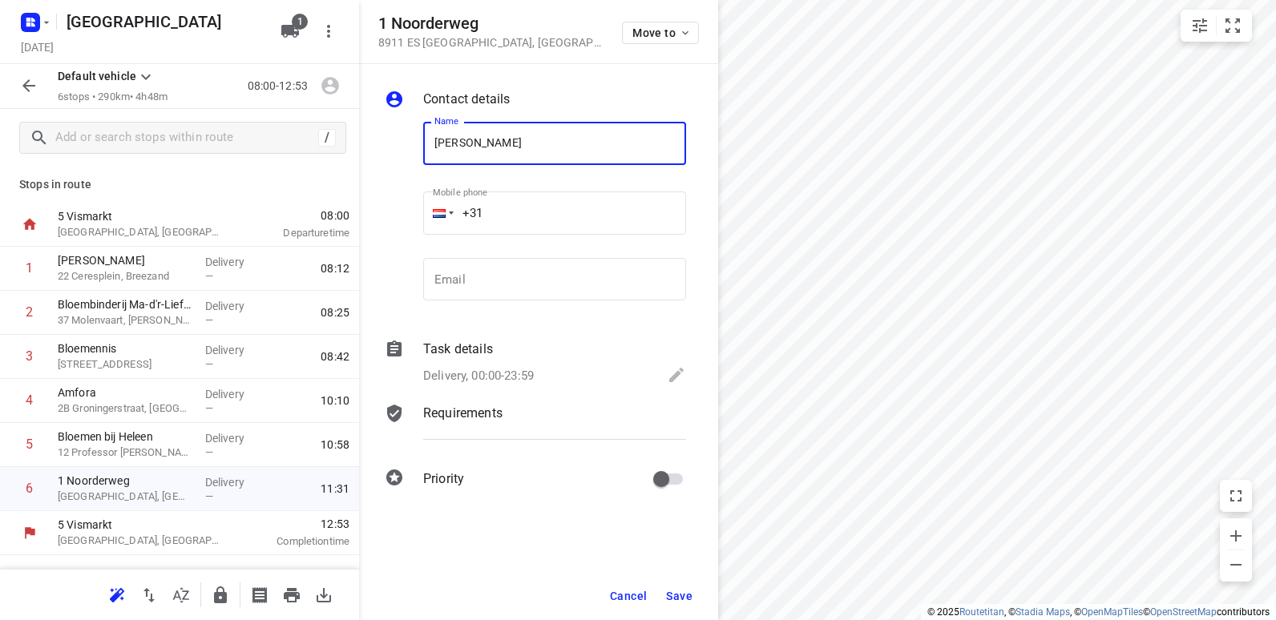
type input "[PERSON_NAME]"
click at [683, 596] on span "Save" at bounding box center [679, 596] width 26 height 13
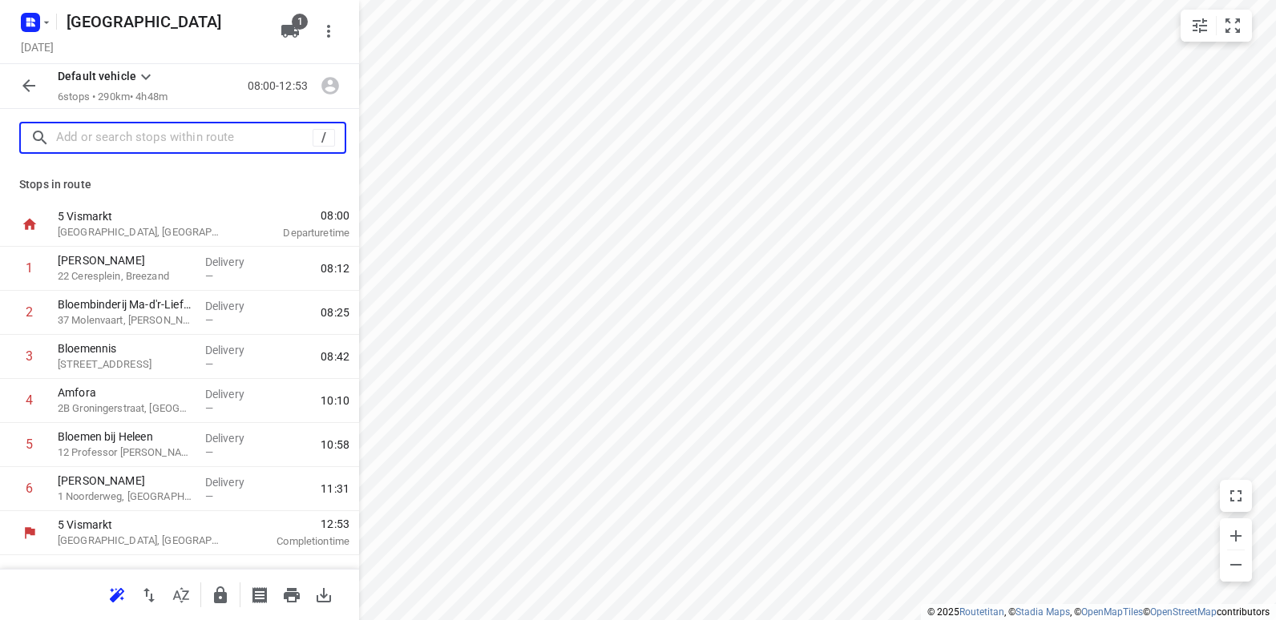
click at [123, 135] on input "text" at bounding box center [184, 138] width 257 height 25
paste input "[STREET_ADDRESS]"
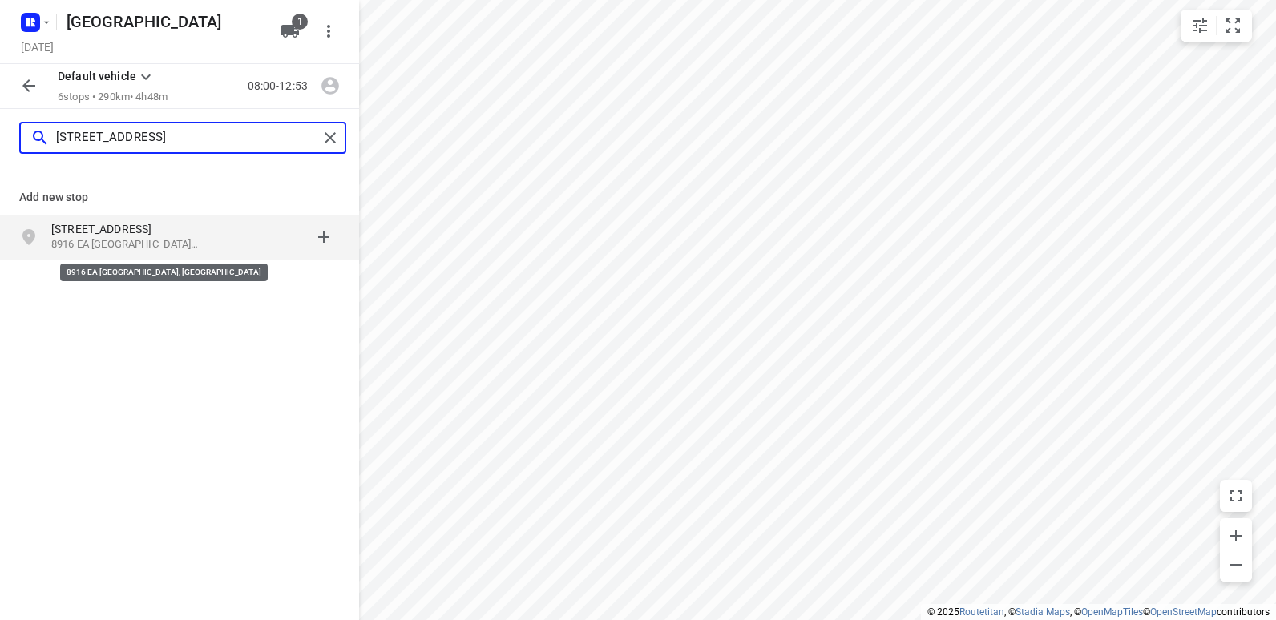
type input "[STREET_ADDRESS]"
click at [163, 239] on p "8916 EA [GEOGRAPHIC_DATA], [GEOGRAPHIC_DATA]" at bounding box center [125, 244] width 148 height 15
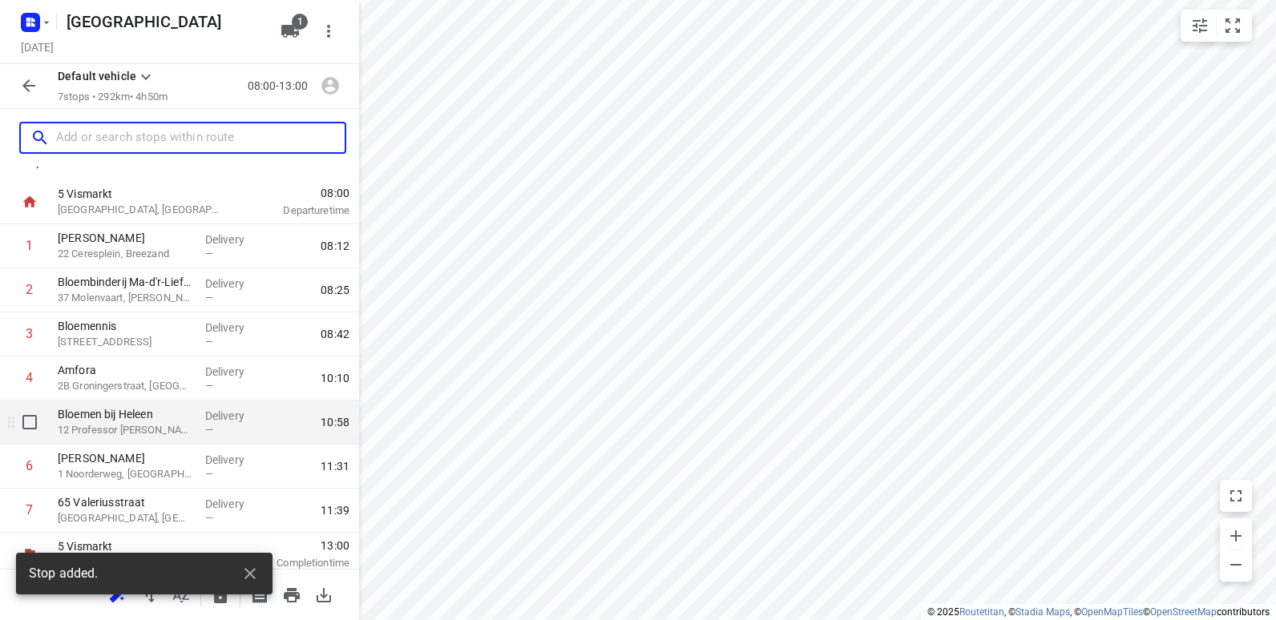
scroll to position [30, 0]
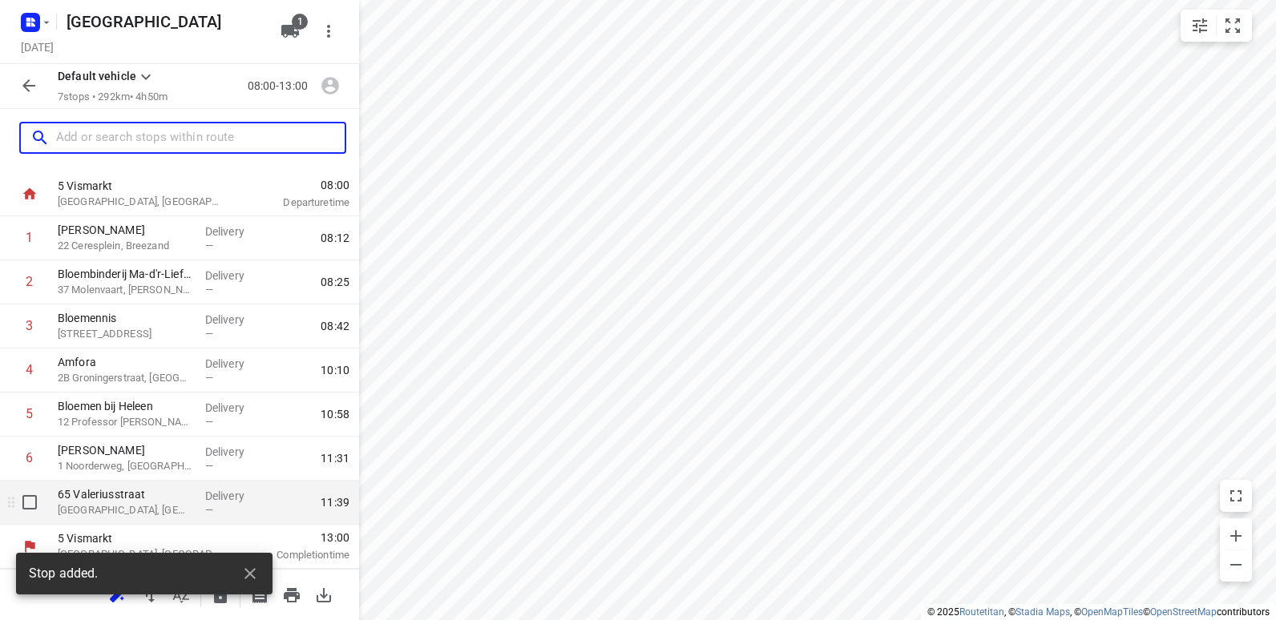
click at [124, 500] on p "65 Valeriusstraat" at bounding box center [125, 495] width 135 height 16
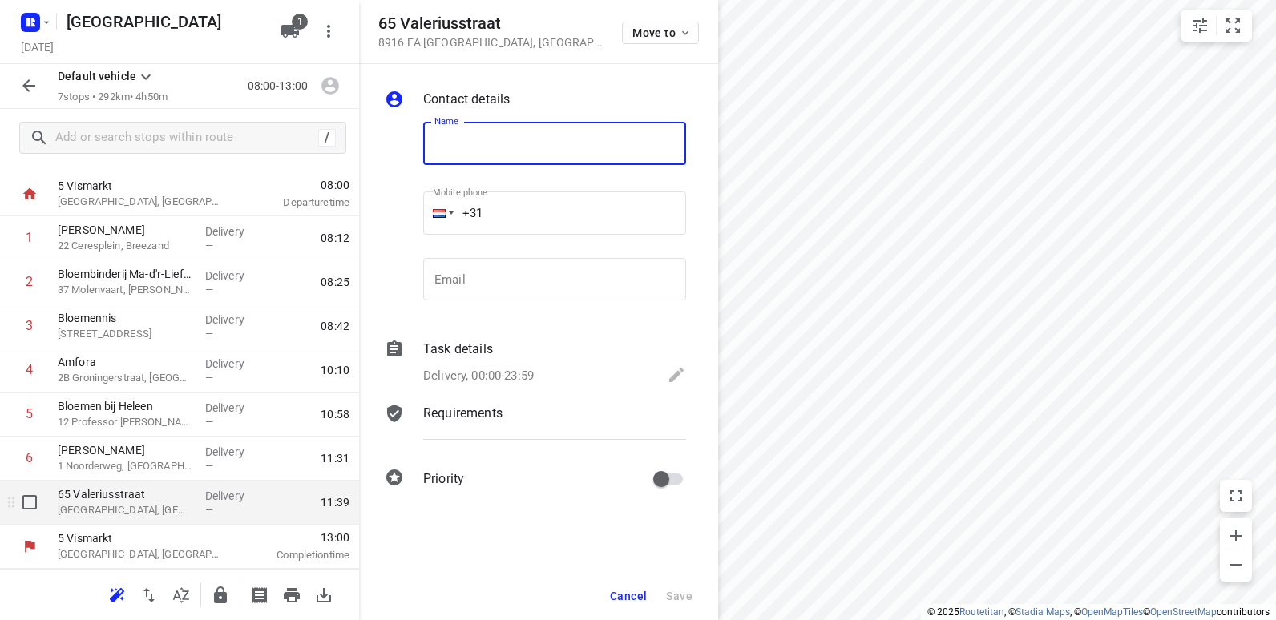
click at [142, 507] on p "[GEOGRAPHIC_DATA], [GEOGRAPHIC_DATA]" at bounding box center [125, 511] width 135 height 16
click at [491, 145] on input "text" at bounding box center [554, 143] width 263 height 43
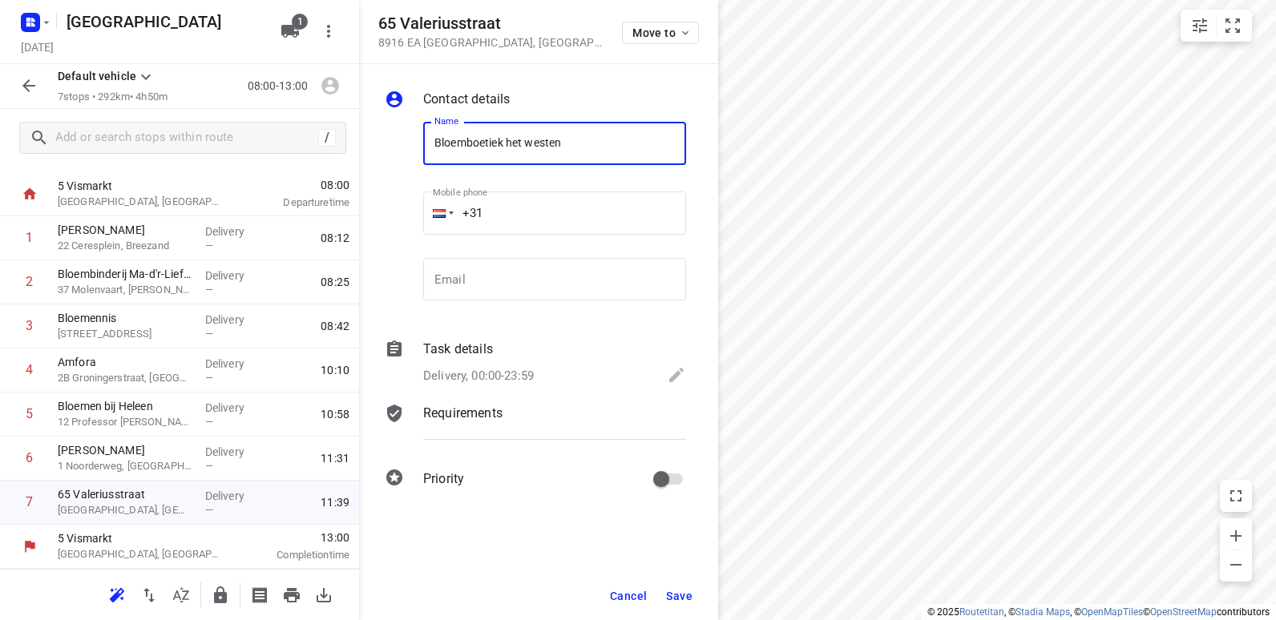
type input "Bloemboetiek het westen"
click at [681, 595] on span "Save" at bounding box center [679, 596] width 26 height 13
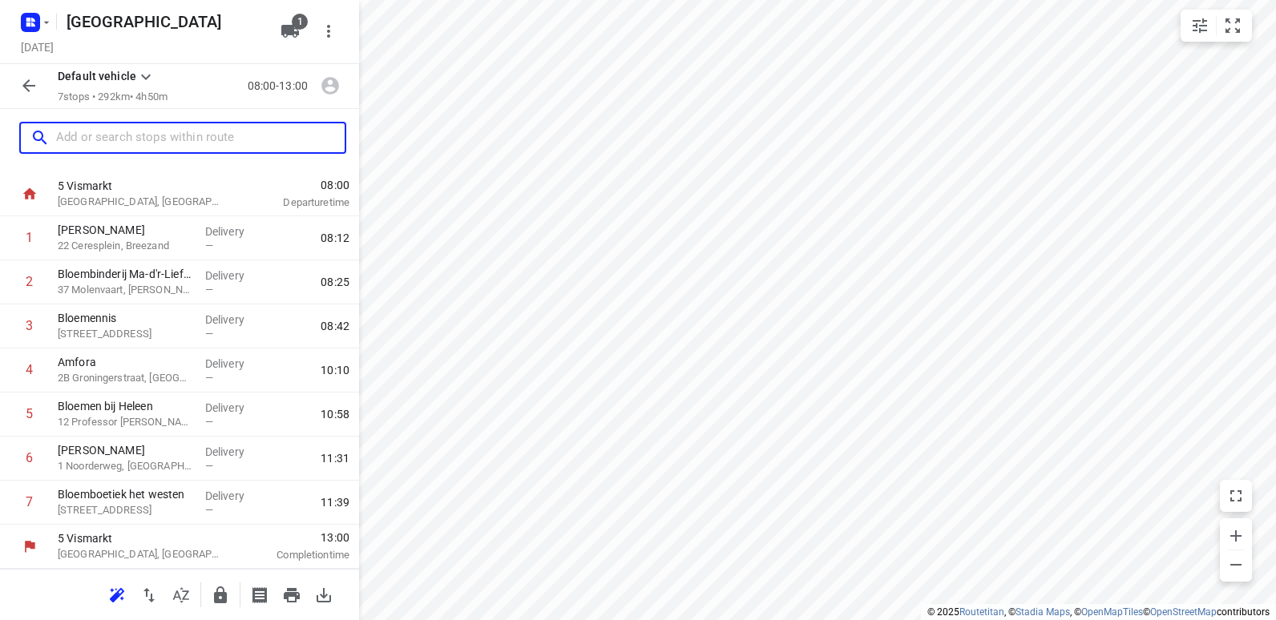
click at [123, 140] on input "text" at bounding box center [200, 138] width 289 height 25
paste input "Meester [STREET_ADDRESS]"
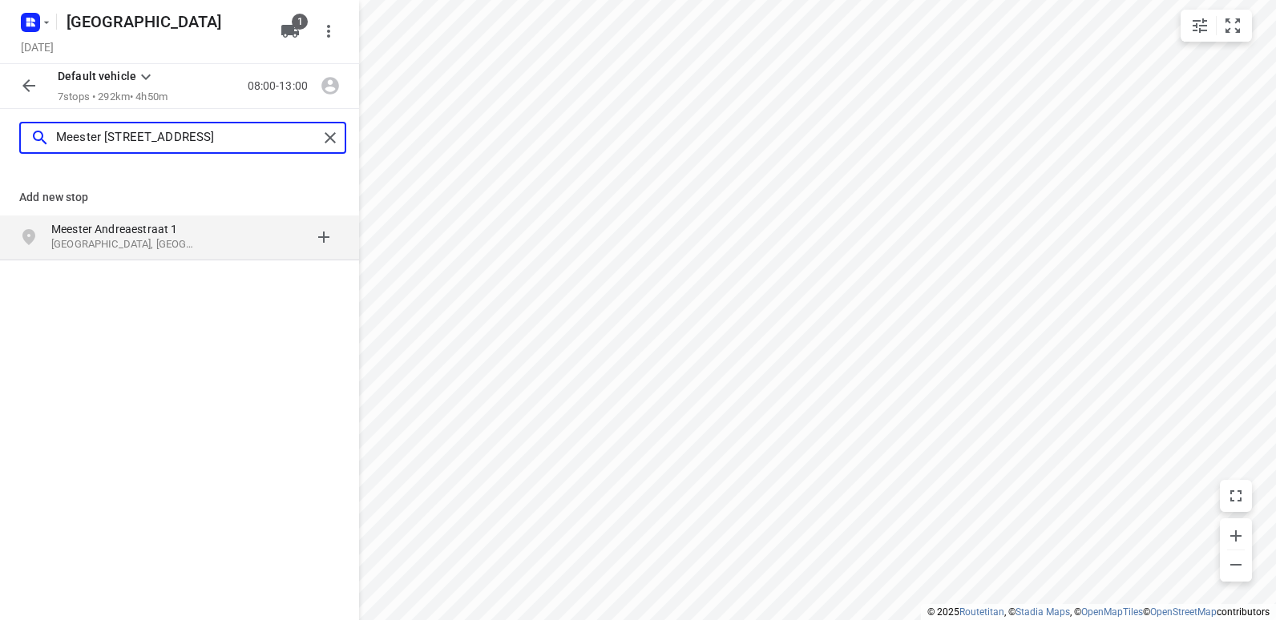
type input "Meester [STREET_ADDRESS]"
click at [127, 249] on p "[GEOGRAPHIC_DATA], [GEOGRAPHIC_DATA]" at bounding box center [125, 244] width 148 height 15
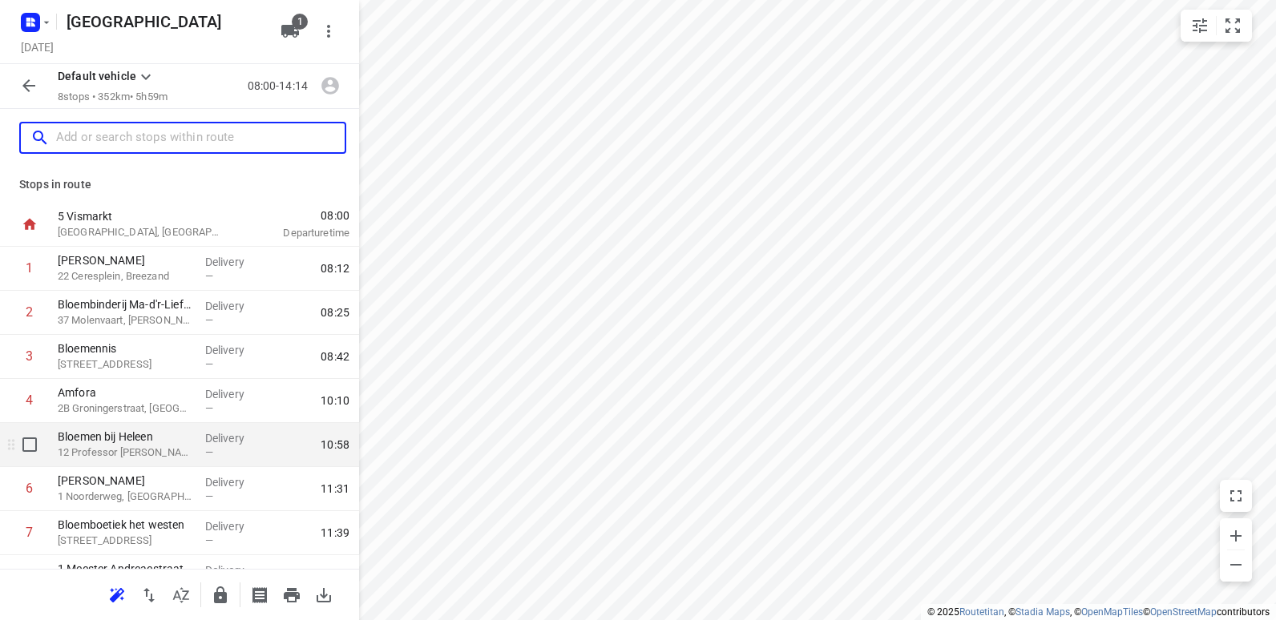
scroll to position [75, 0]
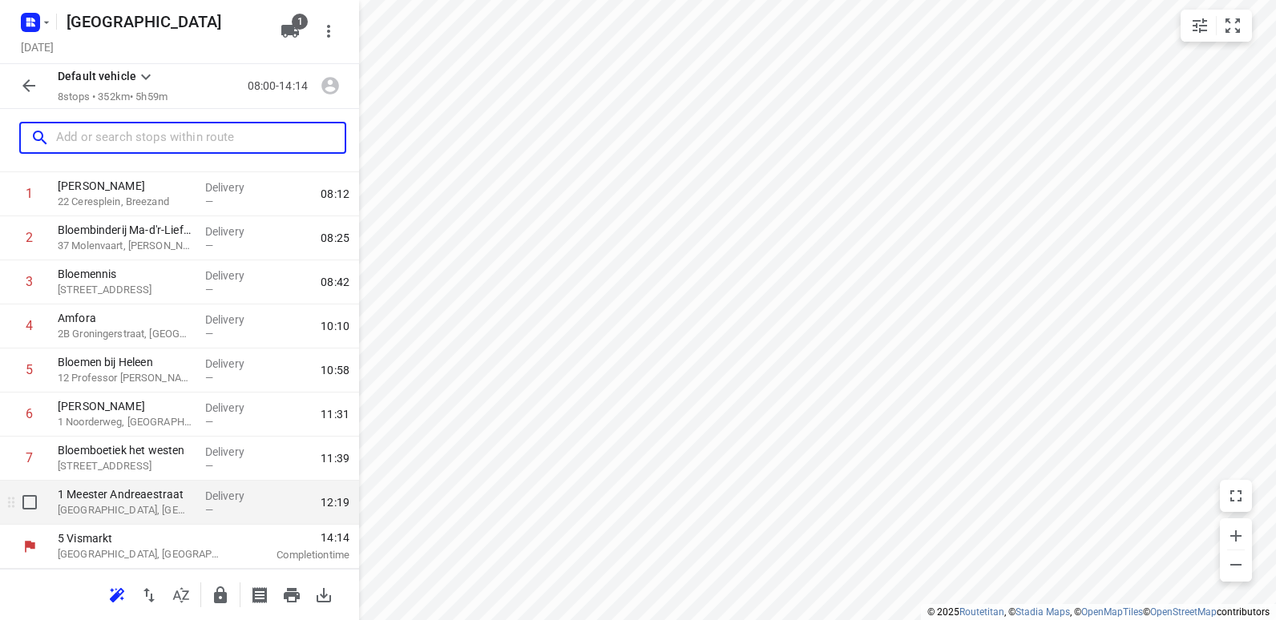
click at [143, 506] on p "[GEOGRAPHIC_DATA], [GEOGRAPHIC_DATA]" at bounding box center [125, 511] width 135 height 16
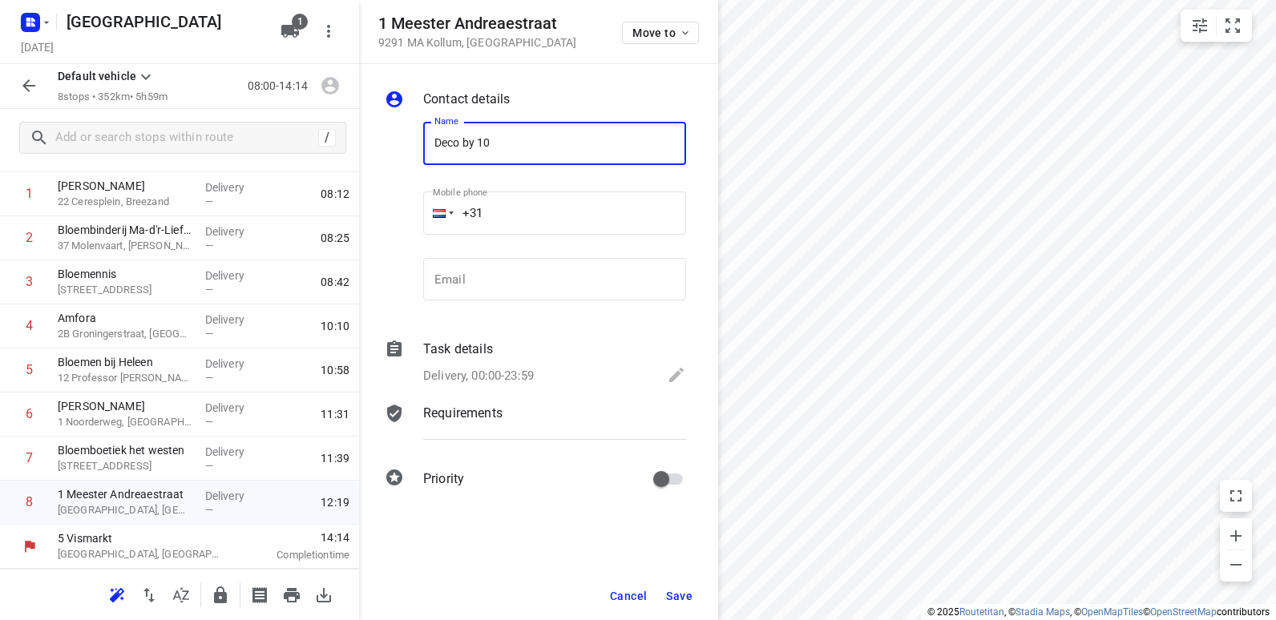
type input "Deco by 10"
click at [673, 599] on span "Save" at bounding box center [679, 596] width 26 height 13
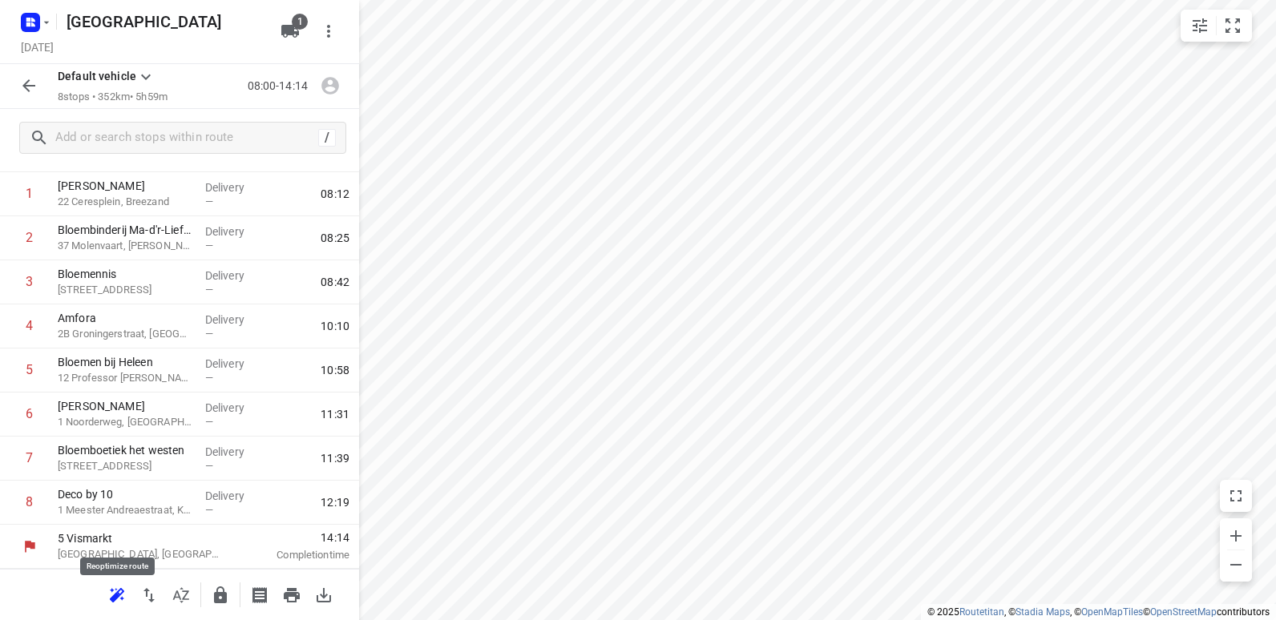
click at [111, 593] on icon "button" at bounding box center [116, 595] width 19 height 19
click at [289, 598] on icon "button" at bounding box center [292, 595] width 16 height 14
click at [289, 596] on icon "button" at bounding box center [292, 595] width 16 height 14
